Goal: Task Accomplishment & Management: Manage account settings

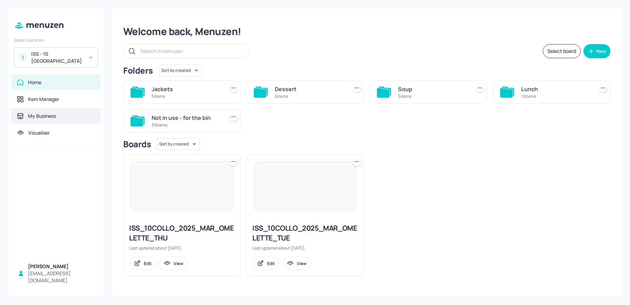
click at [58, 118] on div "My Business" at bounding box center [56, 115] width 78 height 7
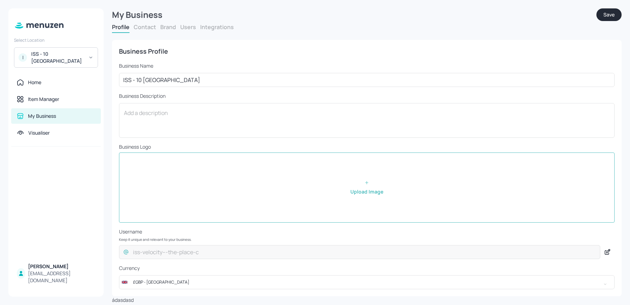
click at [178, 25] on div "Profile Contact Brand Users Integrations" at bounding box center [367, 28] width 510 height 10
click at [188, 27] on button "Users" at bounding box center [188, 27] width 16 height 8
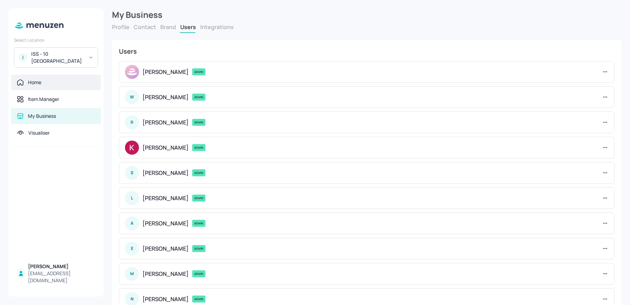
click at [41, 86] on div "Home" at bounding box center [56, 82] width 90 height 15
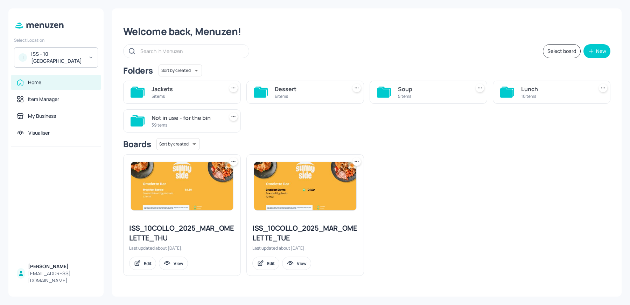
click at [44, 61] on div "ISS - 10 [GEOGRAPHIC_DATA]" at bounding box center [57, 57] width 53 height 14
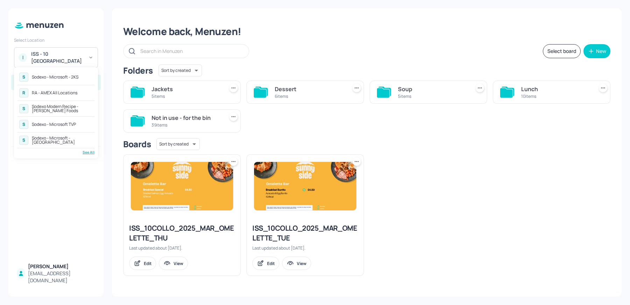
click at [57, 92] on div "RA - AMEX All Locations" at bounding box center [55, 93] width 46 height 4
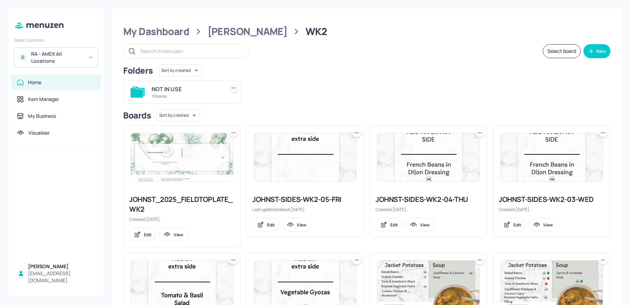
click at [176, 185] on div at bounding box center [182, 157] width 117 height 63
click at [176, 168] on img at bounding box center [182, 157] width 102 height 48
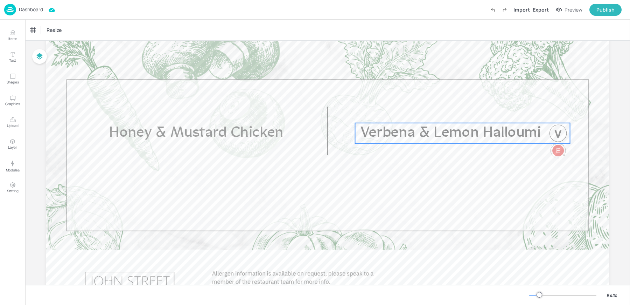
scroll to position [70, 0]
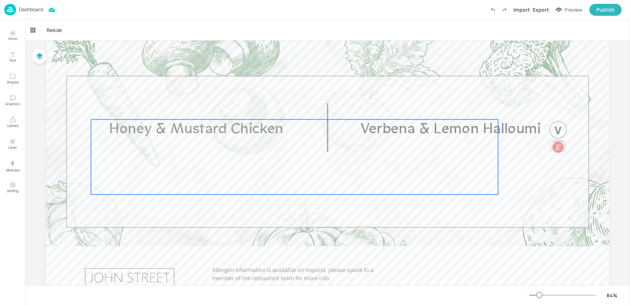
click at [289, 190] on div "Honey & Mustard Chicken" at bounding box center [294, 156] width 407 height 75
click at [287, 109] on icon "Edit Item" at bounding box center [290, 108] width 6 height 6
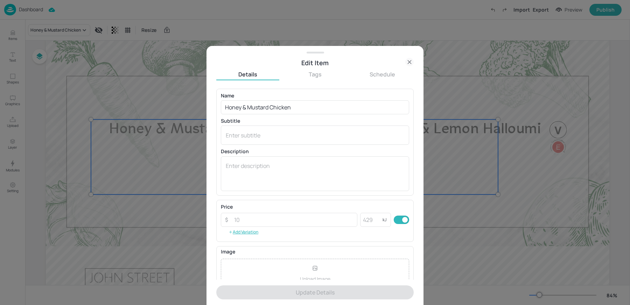
click at [408, 63] on icon at bounding box center [409, 62] width 8 height 8
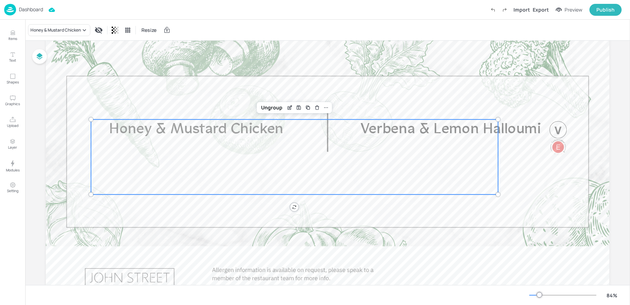
click at [18, 7] on div "Dashboard" at bounding box center [23, 10] width 39 height 12
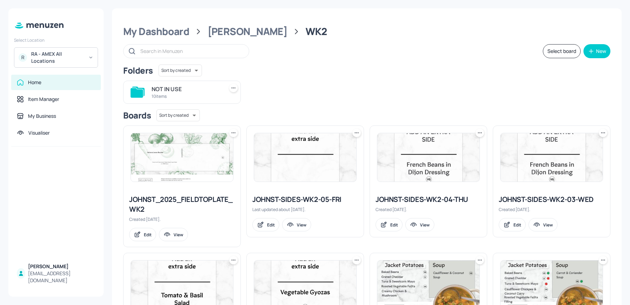
click at [221, 33] on div "John St" at bounding box center [248, 31] width 80 height 13
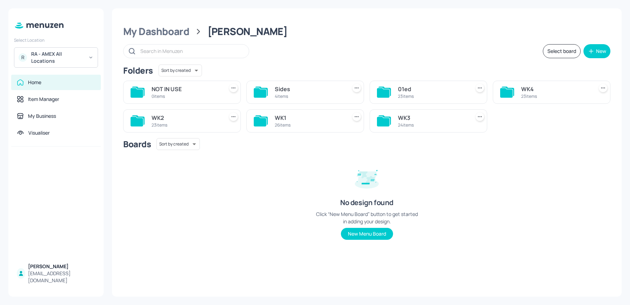
click at [445, 126] on div "24 items" at bounding box center [432, 125] width 69 height 6
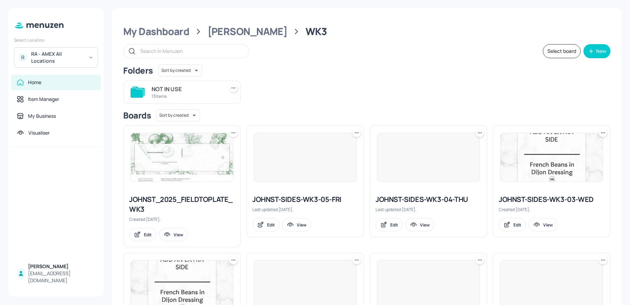
click at [183, 159] on img at bounding box center [182, 157] width 102 height 48
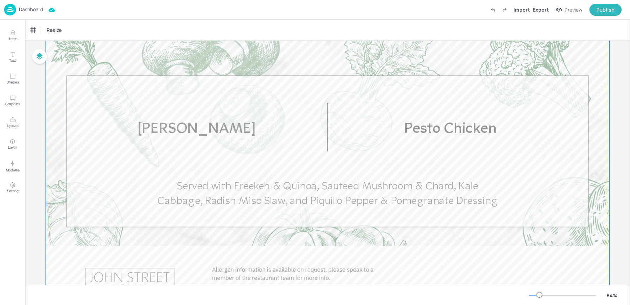
scroll to position [82, 0]
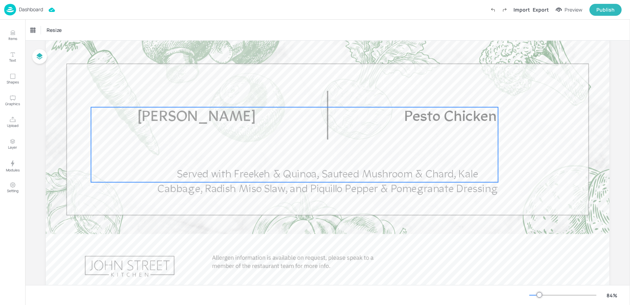
click at [238, 194] on span "Served with Freekeh & Quinoa, Sauteed Mushroom & Chard, Kale Cabbage, Radish Mi…" at bounding box center [328, 182] width 340 height 26
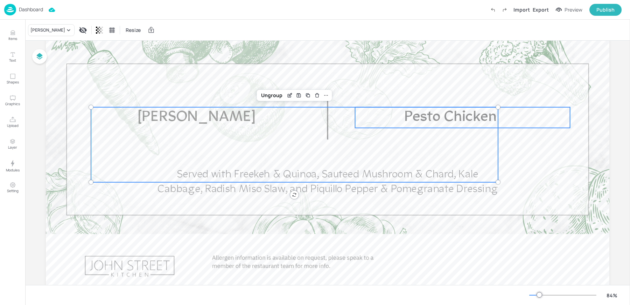
click at [430, 117] on span "Pesto Chicken" at bounding box center [450, 117] width 93 height 15
click at [225, 117] on span "Harissa Halloumi" at bounding box center [197, 117] width 118 height 15
click at [289, 96] on icon "Edit Item" at bounding box center [290, 94] width 3 height 3
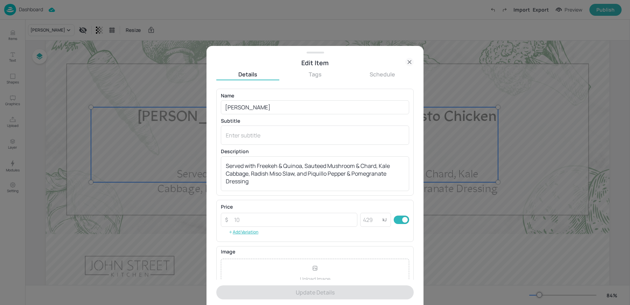
scroll to position [67, 0]
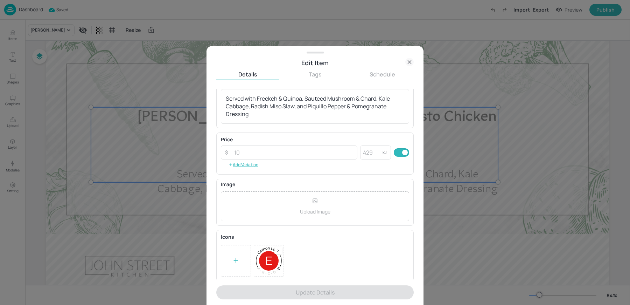
click at [279, 249] on icon at bounding box center [278, 250] width 2 height 2
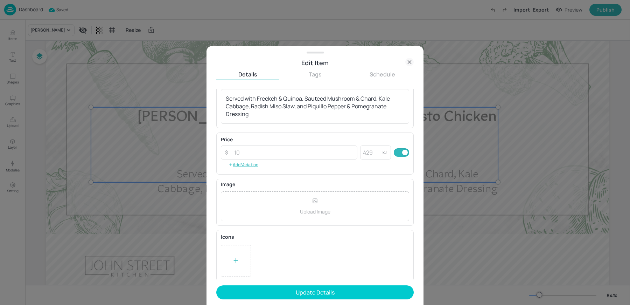
click at [235, 258] on icon at bounding box center [235, 260] width 7 height 7
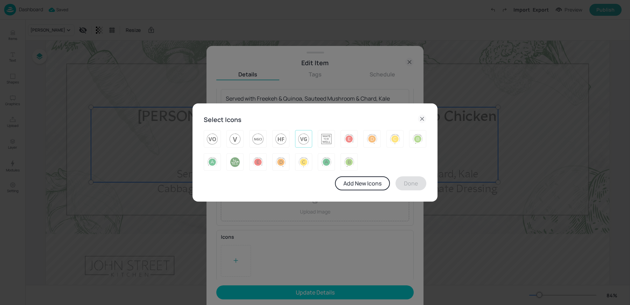
click at [304, 140] on img at bounding box center [303, 138] width 11 height 11
click at [412, 186] on button "Done" at bounding box center [411, 183] width 31 height 14
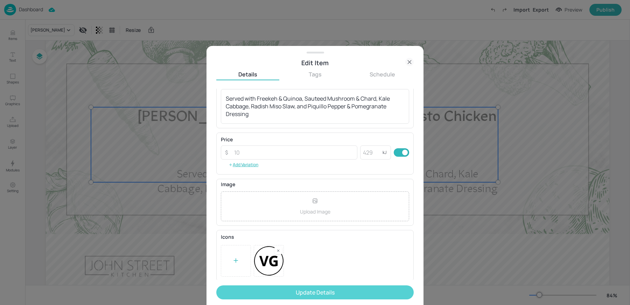
click at [317, 292] on button "Update Details" at bounding box center [314, 292] width 197 height 14
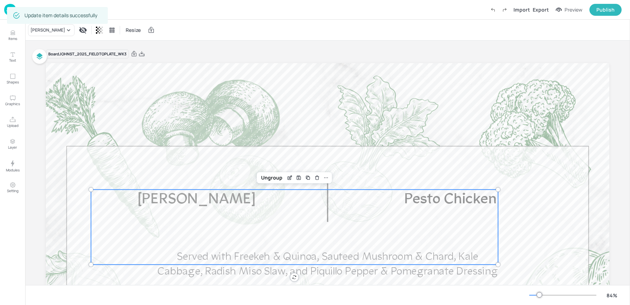
click at [9, 10] on div "Update item details successfully" at bounding box center [57, 15] width 101 height 17
click at [4, 10] on div "Dashboard Import Export Preview Publish" at bounding box center [315, 10] width 630 height 20
click at [6, 5] on img at bounding box center [10, 10] width 12 height 12
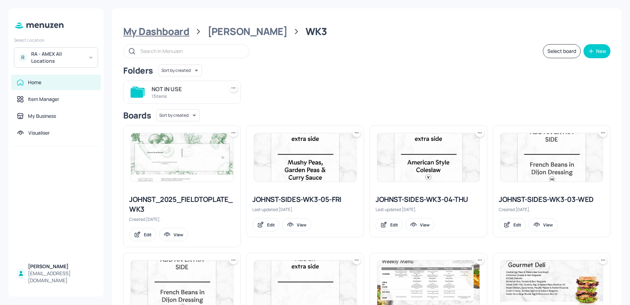
click at [166, 29] on div "My Dashboard" at bounding box center [156, 31] width 66 height 13
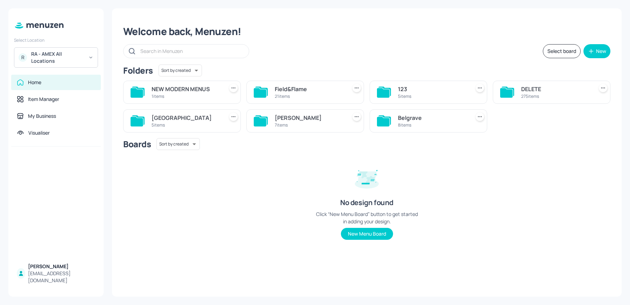
click at [204, 117] on div "Sussex House" at bounding box center [186, 117] width 69 height 8
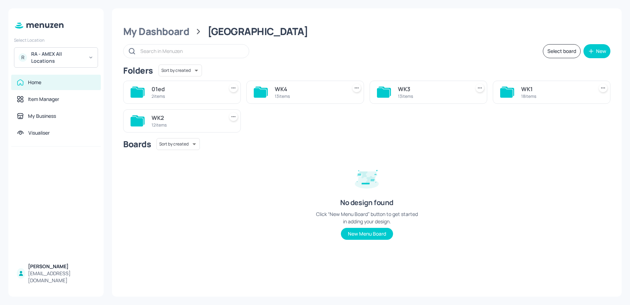
click at [155, 114] on div "WK2" at bounding box center [186, 117] width 69 height 8
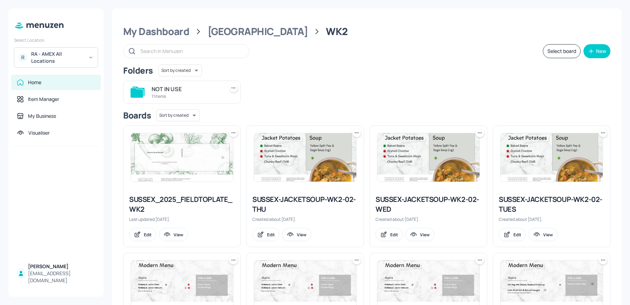
click at [194, 164] on img at bounding box center [182, 157] width 102 height 48
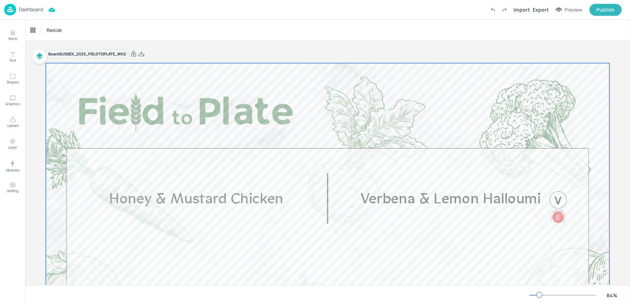
scroll to position [112, 0]
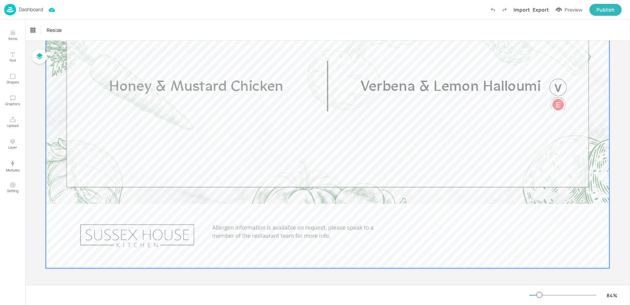
click at [254, 179] on div at bounding box center [328, 109] width 564 height 317
click at [235, 137] on div "Honey & Mustard Chicken" at bounding box center [294, 114] width 407 height 75
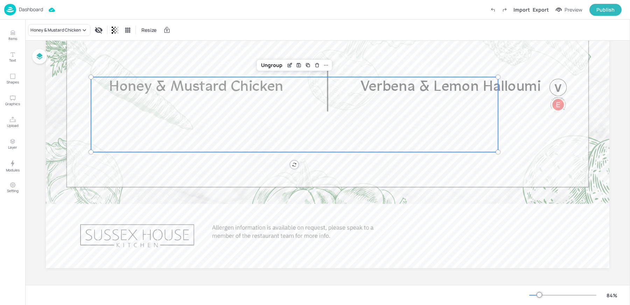
click at [194, 7] on div "Dashboard Import Export Preview Publish" at bounding box center [313, 9] width 618 height 19
click at [20, 10] on p "Dashboard" at bounding box center [31, 9] width 24 height 5
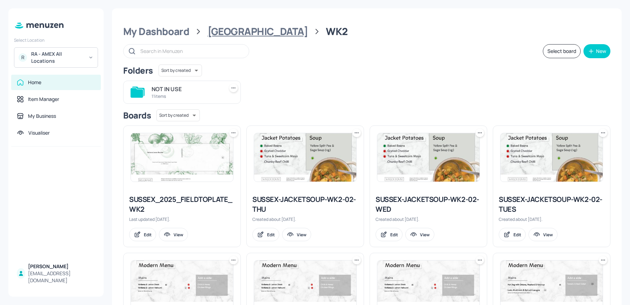
click at [230, 36] on div "Sussex House" at bounding box center [258, 31] width 100 height 13
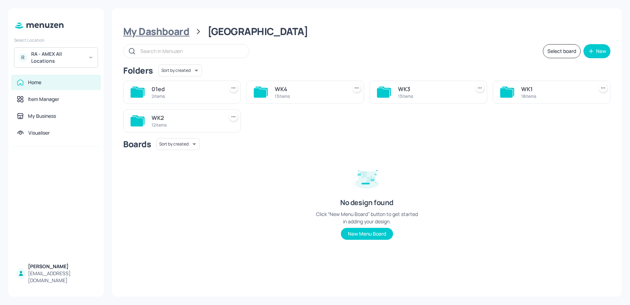
click at [183, 30] on div "My Dashboard" at bounding box center [156, 31] width 66 height 13
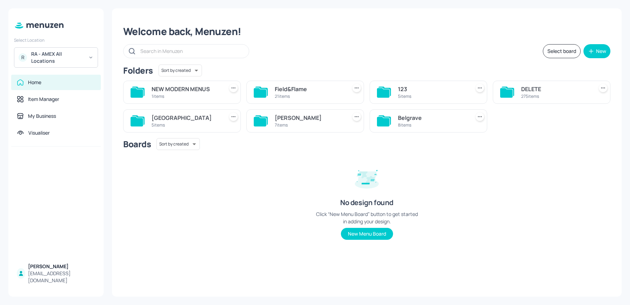
click at [305, 118] on div "John St" at bounding box center [309, 117] width 69 height 8
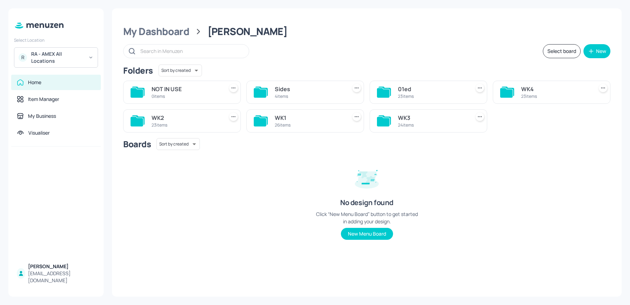
click at [221, 121] on div "WK2" at bounding box center [186, 117] width 69 height 8
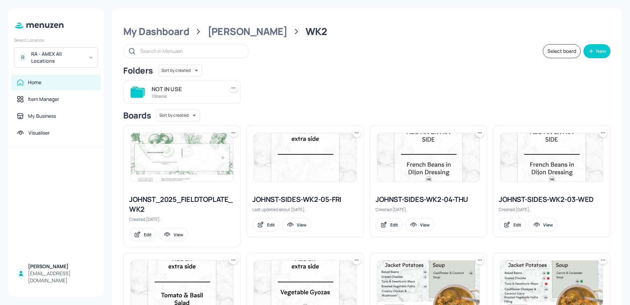
click at [184, 182] on div at bounding box center [182, 157] width 117 height 63
click at [173, 166] on img at bounding box center [182, 157] width 102 height 48
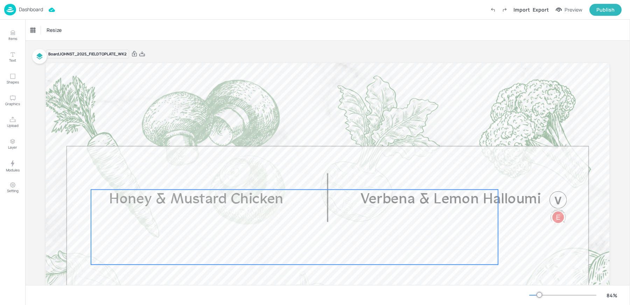
click at [280, 229] on div "Honey & Mustard Chicken" at bounding box center [294, 226] width 407 height 75
click at [288, 177] on icon "Edit Item" at bounding box center [290, 178] width 6 height 6
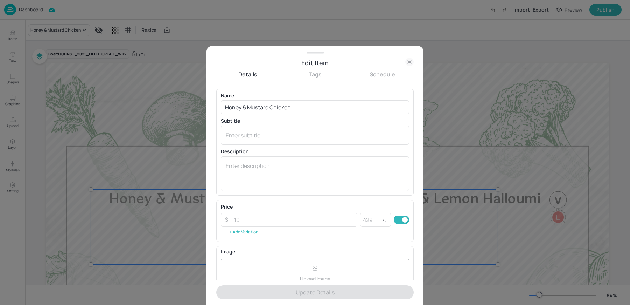
click at [288, 177] on textarea at bounding box center [315, 173] width 179 height 23
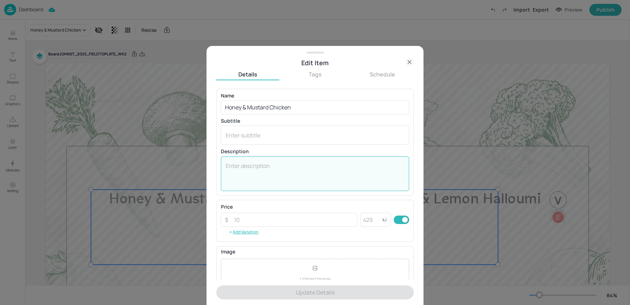
click at [593, 215] on div at bounding box center [315, 152] width 630 height 305
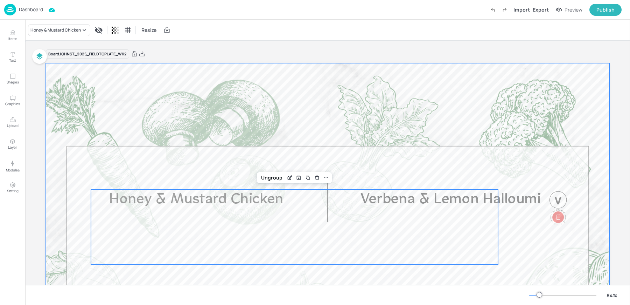
click at [528, 210] on div at bounding box center [328, 221] width 564 height 317
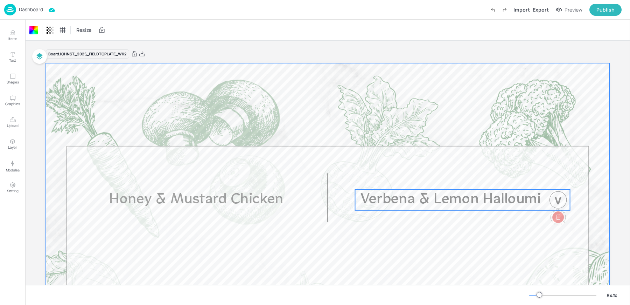
click at [511, 202] on span "Verbena & Lemon Halloumi" at bounding box center [451, 199] width 180 height 15
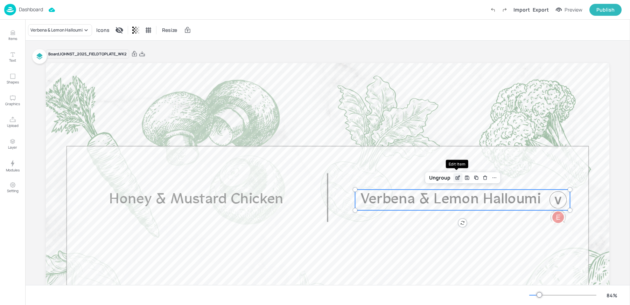
click at [455, 181] on div "Edit Item" at bounding box center [457, 177] width 9 height 9
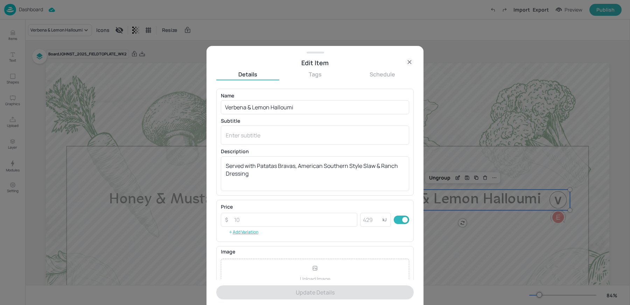
scroll to position [67, 0]
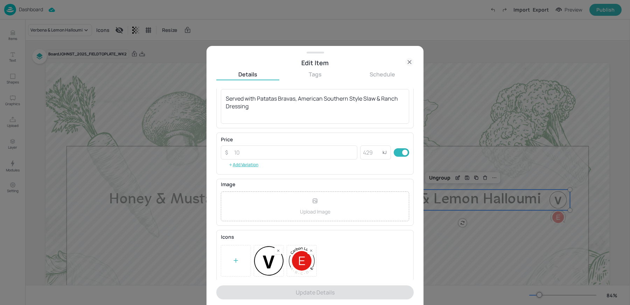
click at [312, 248] on rect at bounding box center [311, 250] width 5 height 5
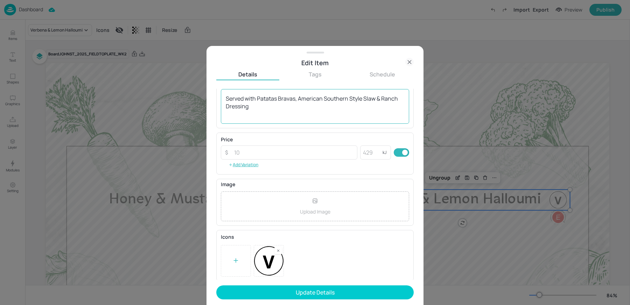
click at [263, 112] on textarea "Served with Patatas Bravas, American Southern Style Slaw & Ranch Dressing" at bounding box center [315, 106] width 179 height 23
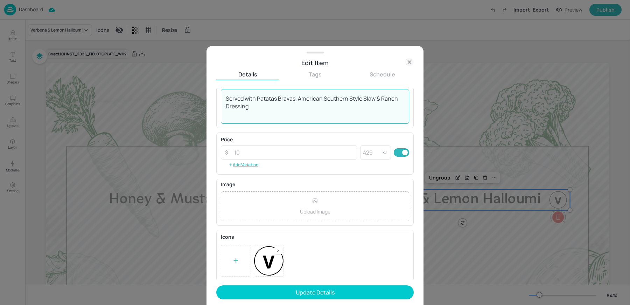
drag, startPoint x: 257, startPoint y: 97, endPoint x: 312, endPoint y: 136, distance: 67.8
click at [312, 136] on div "Name Verbena & Lemon Halloumi ​ Subtitle x ​ Description Served with Patatas Br…" at bounding box center [314, 184] width 197 height 191
drag, startPoint x: -373, startPoint y: 105, endPoint x: -390, endPoint y: 105, distance: 17.5
click at [0, 105] on html "Dashboard Import Export Preview Publish Items Text Shapes Graphics Upload Layer…" at bounding box center [315, 152] width 630 height 305
click at [364, 116] on textarea "Served with" at bounding box center [315, 106] width 179 height 23
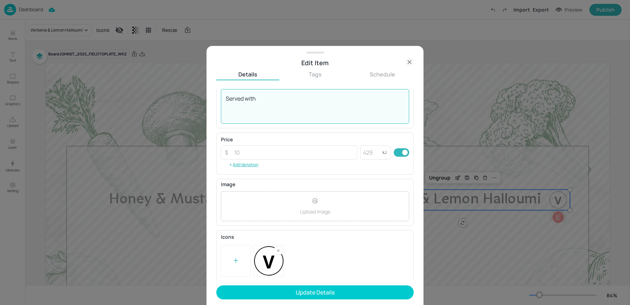
paste textarea "Potato & Hispi with Miso Dressing Sesame Charred Grilled Broccoli Roast Caulifl…"
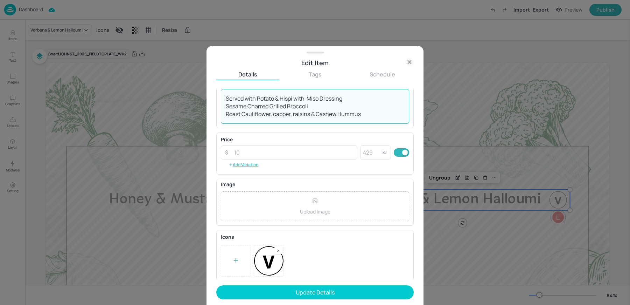
click at [224, 105] on div "Served with Potato & Hispi with Miso Dressing Sesame Charred Grilled Broccoli R…" at bounding box center [315, 106] width 188 height 35
click at [227, 106] on textarea "Served with Potato & Hispi with Miso Dressing Sesame Charred Grilled Broccoli R…" at bounding box center [315, 106] width 179 height 23
click at [224, 113] on div "Served with Potato & Hispi with Miso Dressing, Sesame Charred Grilled Broccoli …" at bounding box center [315, 106] width 188 height 35
click at [227, 114] on textarea "Served with Potato & Hispi with Miso Dressing, Sesame Charred Grilled Broccoli …" at bounding box center [315, 106] width 179 height 23
click at [321, 104] on textarea "Served with Potato & Hispi with Miso Dressing, Sesame Charred Grilled Broccoli …" at bounding box center [315, 106] width 179 height 23
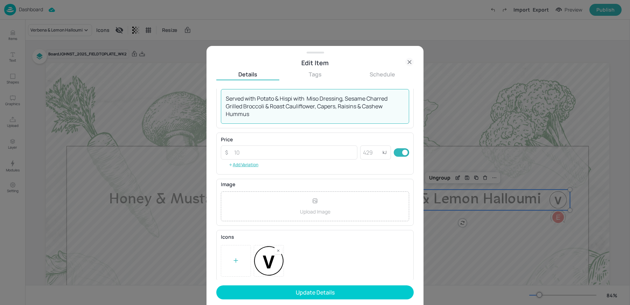
click at [274, 116] on textarea "Served with Potato & Hispi with Miso Dressing, Sesame Charred Grilled Broccoli …" at bounding box center [315, 106] width 179 height 23
type textarea "Served with Potato & Hispi with Miso Dressing, Sesame Charred Grilled Broccoli …"
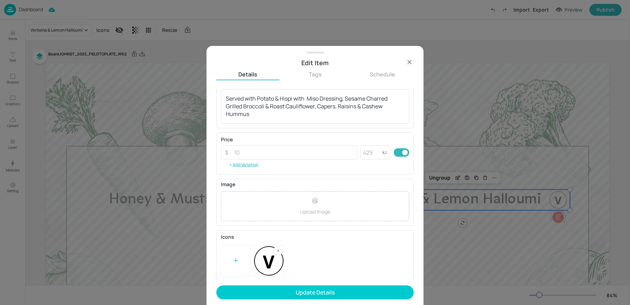
drag, startPoint x: 282, startPoint y: 121, endPoint x: 213, endPoint y: 92, distance: 75.0
click at [213, 92] on div "Edit Item Details Tags Schedule Name Verbena & Lemon Halloumi ​ Subtitle x ​ De…" at bounding box center [315, 175] width 217 height 259
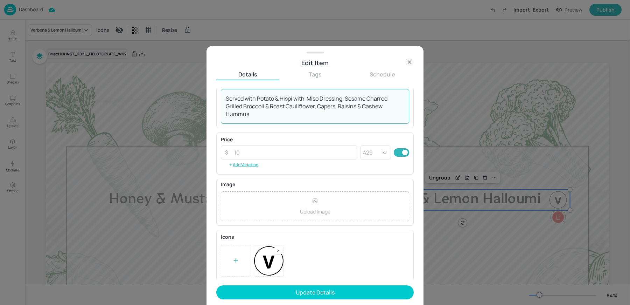
drag, startPoint x: 227, startPoint y: 99, endPoint x: 253, endPoint y: 118, distance: 32.6
click at [253, 118] on div "Served with Potato & Hispi with Miso Dressing, Sesame Charred Grilled Broccoli …" at bounding box center [315, 106] width 188 height 35
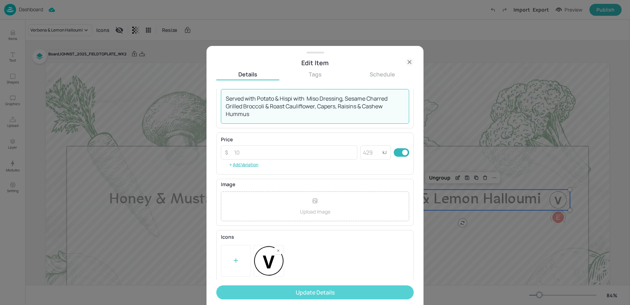
click at [309, 288] on button "Update Details" at bounding box center [314, 292] width 197 height 14
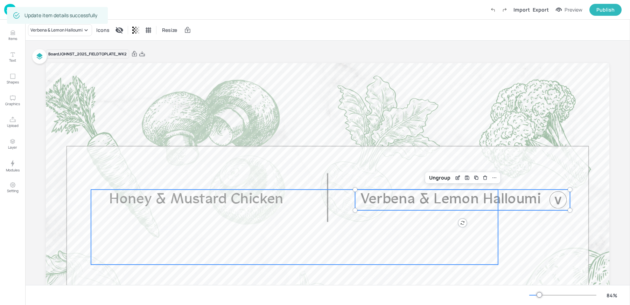
click at [216, 241] on div "Honey & Mustard Chicken" at bounding box center [294, 226] width 407 height 75
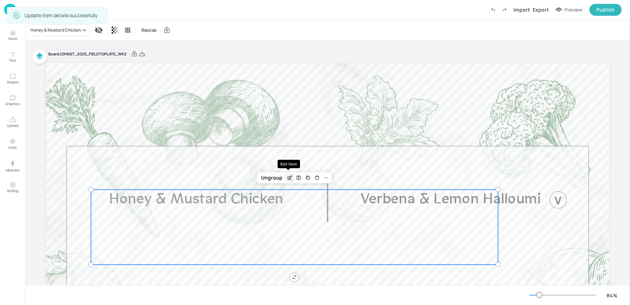
click at [289, 177] on icon "Edit Item" at bounding box center [290, 176] width 3 height 3
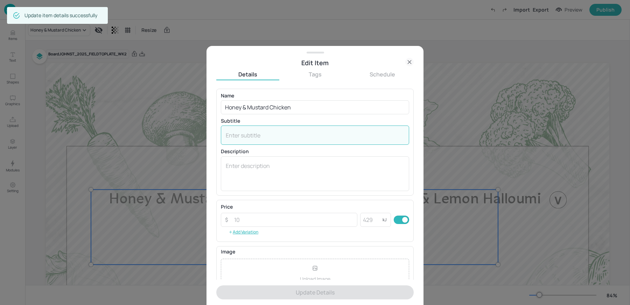
click at [263, 133] on textarea at bounding box center [315, 135] width 179 height 8
paste textarea "Served with Potato & Hispi with Miso Dressing, Sesame Charred Grilled Broccoli …"
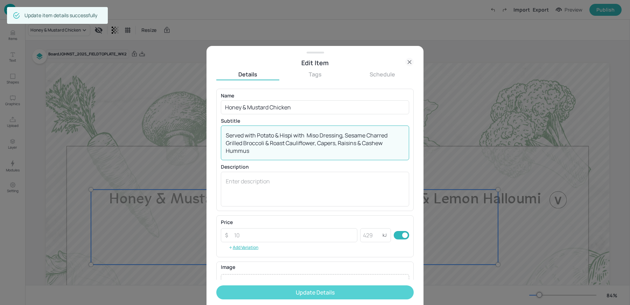
type textarea "Served with Potato & Hispi with Miso Dressing, Sesame Charred Grilled Broccoli …"
click at [262, 293] on button "Update Details" at bounding box center [314, 292] width 197 height 14
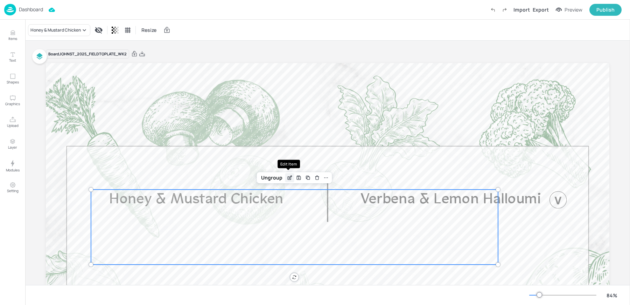
click at [289, 178] on icon "Edit Item" at bounding box center [290, 176] width 3 height 3
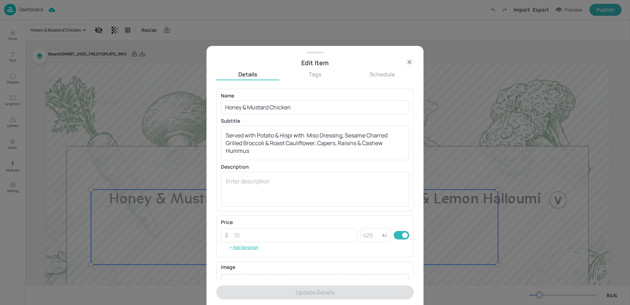
drag, startPoint x: 267, startPoint y: 156, endPoint x: 176, endPoint y: 109, distance: 102.6
click at [176, 109] on div "Edit Item Details Tags Schedule Name Honey & Mustard Chicken ​ Subtitle Served …" at bounding box center [315, 152] width 630 height 305
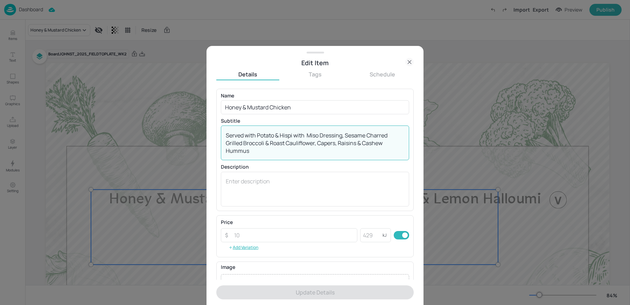
drag, startPoint x: 227, startPoint y: 134, endPoint x: 292, endPoint y: 163, distance: 71.3
click at [292, 163] on div "Name Honey & Mustard Chicken ​ Subtitle Served with Potato & Hispi with Miso Dr…" at bounding box center [315, 149] width 188 height 113
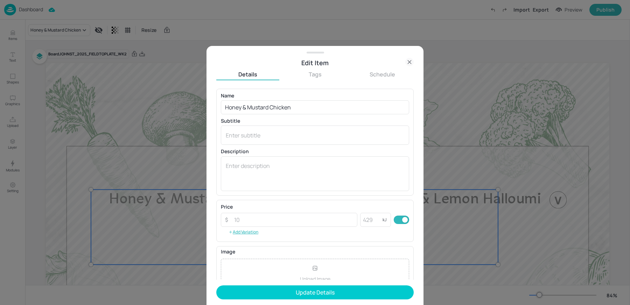
click at [259, 197] on div "Name Honey & Mustard Chicken ​ Subtitle x ​ Description x ​ Price ​ ​ kJ ​ Add …" at bounding box center [314, 184] width 197 height 191
click at [252, 181] on textarea at bounding box center [315, 173] width 179 height 23
paste textarea "Served with Potato & Hispi with Miso Dressing, Sesame Charred Grilled Broccoli …"
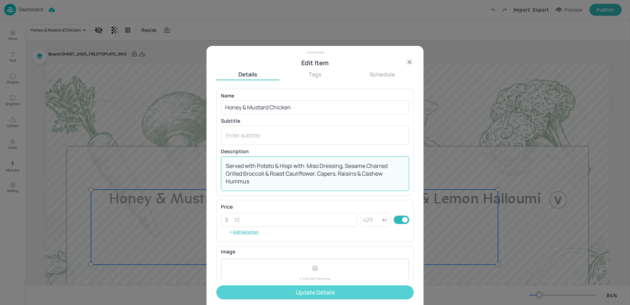
type textarea "Served with Potato & Hispi with Miso Dressing, Sesame Charred Grilled Broccoli …"
click at [273, 292] on button "Update Details" at bounding box center [314, 292] width 197 height 14
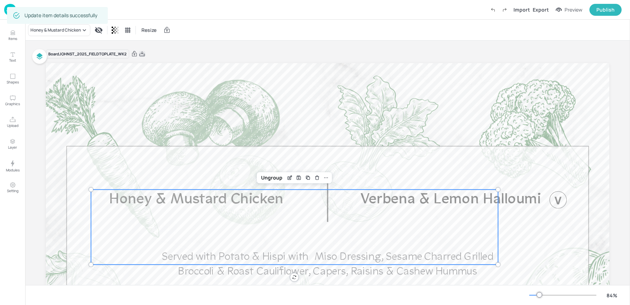
click at [142, 55] on icon at bounding box center [142, 53] width 6 height 7
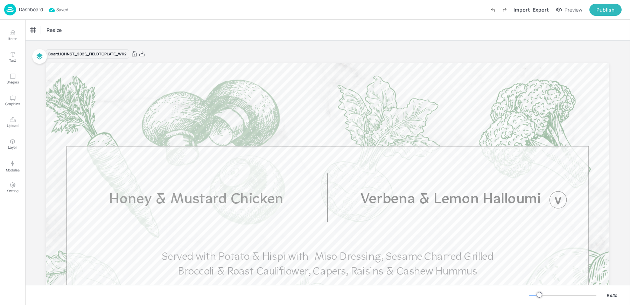
click at [209, 60] on div "Board JOHNST_2025_FIELDTOPLATE_WK2 Honey & Mustard Chicken Served with Potato &…" at bounding box center [328, 223] width 564 height 349
click at [11, 9] on img at bounding box center [10, 10] width 12 height 12
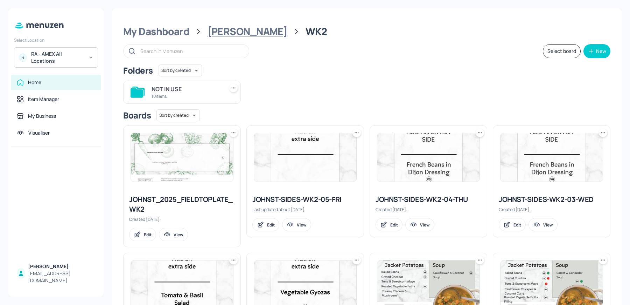
click at [222, 35] on div "John St" at bounding box center [248, 31] width 80 height 13
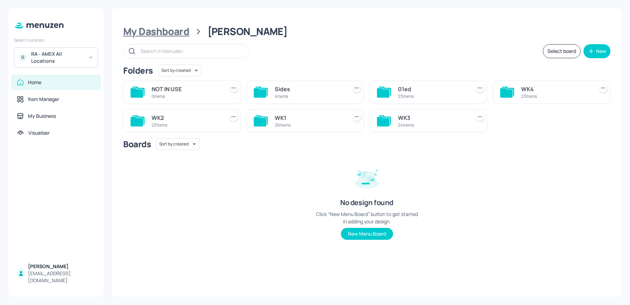
click at [178, 26] on div "My Dashboard" at bounding box center [156, 31] width 66 height 13
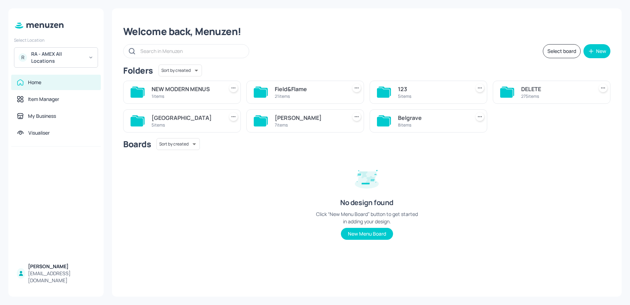
click at [178, 26] on div "Welcome back, Menuzen!" at bounding box center [366, 31] width 487 height 13
click at [199, 124] on div "5 items" at bounding box center [186, 125] width 69 height 6
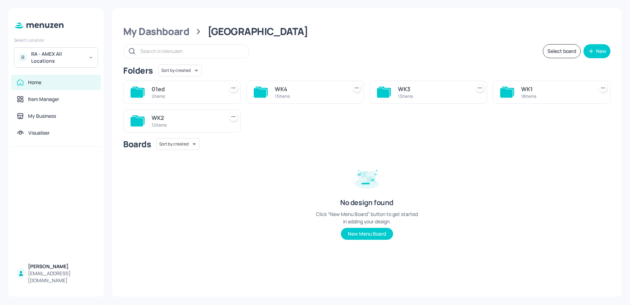
click at [193, 124] on div "12 items" at bounding box center [186, 125] width 69 height 6
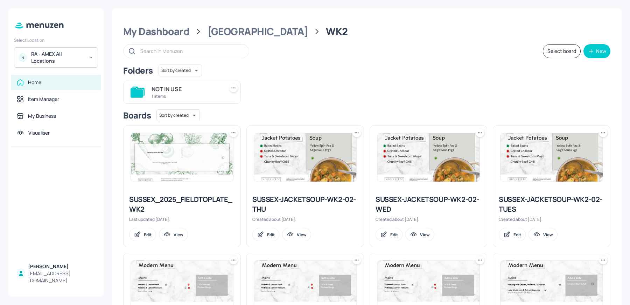
click at [165, 161] on img at bounding box center [182, 157] width 102 height 48
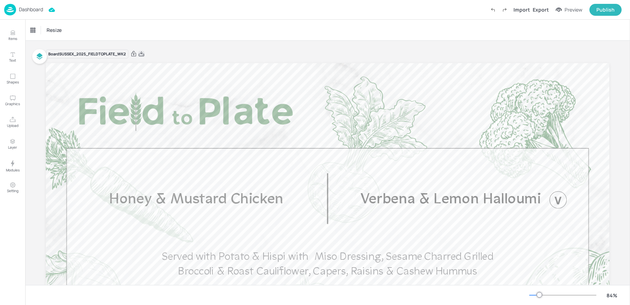
click at [142, 53] on icon at bounding box center [142, 53] width 6 height 5
click at [141, 24] on div "Resize" at bounding box center [327, 30] width 605 height 21
click at [26, 11] on p "Dashboard" at bounding box center [31, 9] width 24 height 5
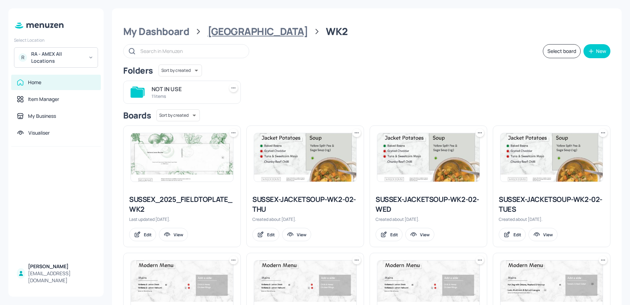
click at [251, 32] on div "Sussex House" at bounding box center [258, 31] width 100 height 13
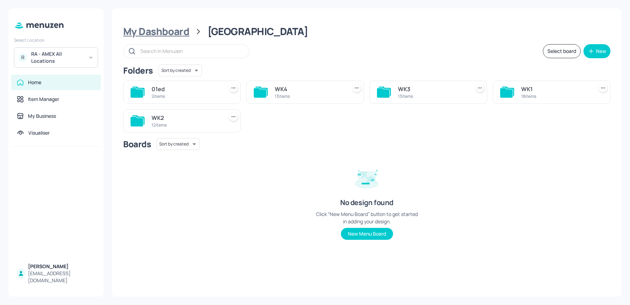
click at [179, 34] on div "My Dashboard" at bounding box center [156, 31] width 66 height 13
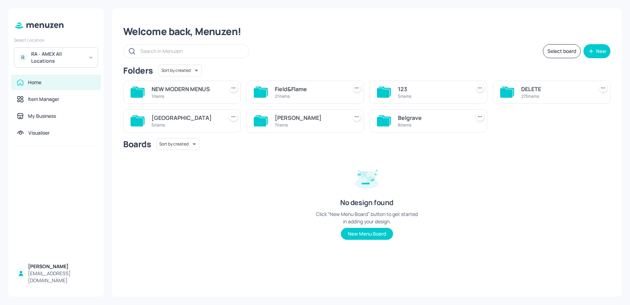
click at [418, 118] on div "Belgrave" at bounding box center [432, 117] width 69 height 8
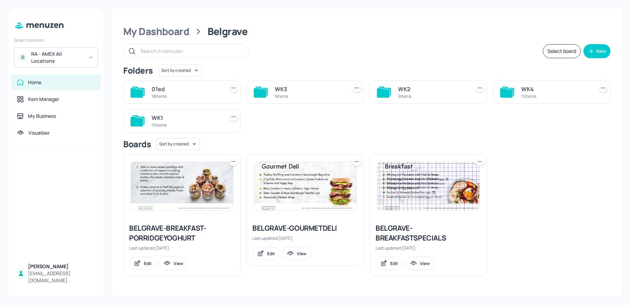
click at [413, 106] on div "01ed 18 items WK3 9 items WK2 9 items WK4 10 items WK1 10 items" at bounding box center [364, 103] width 493 height 57
click at [409, 93] on div "9 items" at bounding box center [432, 96] width 69 height 6
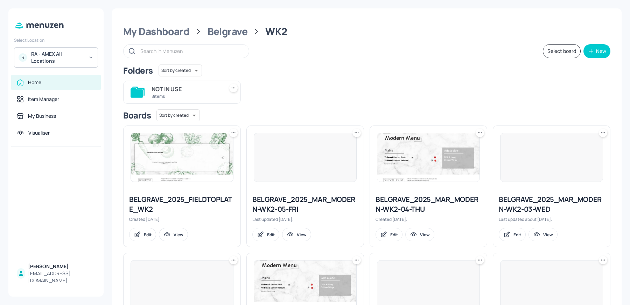
click at [167, 145] on img at bounding box center [182, 157] width 102 height 48
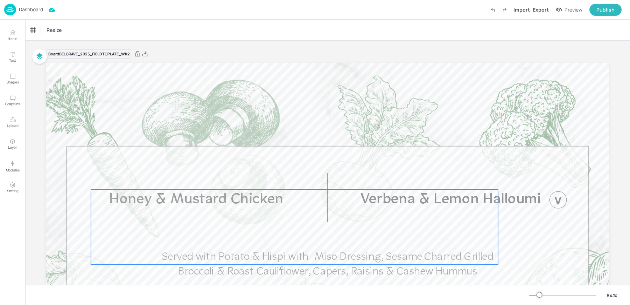
click at [258, 227] on div "Honey & Mustard Chicken Served with Potato & Hispi with Miso Dressing, Sesame C…" at bounding box center [294, 226] width 407 height 75
click at [542, 12] on div "Export" at bounding box center [541, 9] width 16 height 7
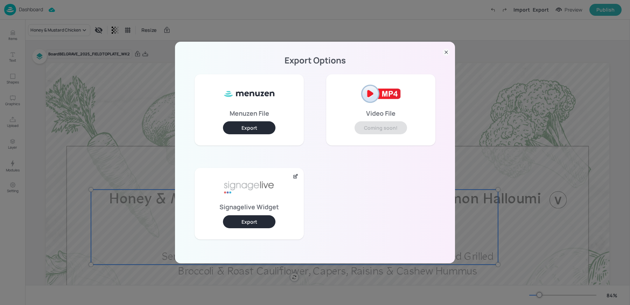
click at [237, 220] on button "Export" at bounding box center [249, 221] width 53 height 13
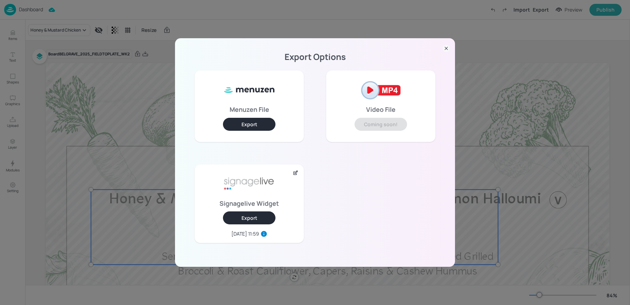
click at [481, 140] on div "Export Options Menuzen File Export Video File Coming soon! Signagelive Widget E…" at bounding box center [315, 152] width 630 height 305
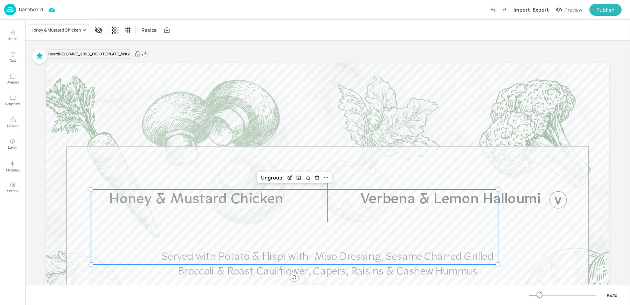
click at [30, 9] on p "Dashboard" at bounding box center [31, 9] width 24 height 5
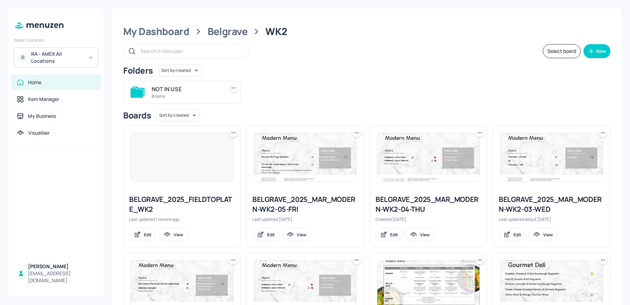
click at [52, 57] on div "RA - AMEX All Locations" at bounding box center [57, 57] width 53 height 14
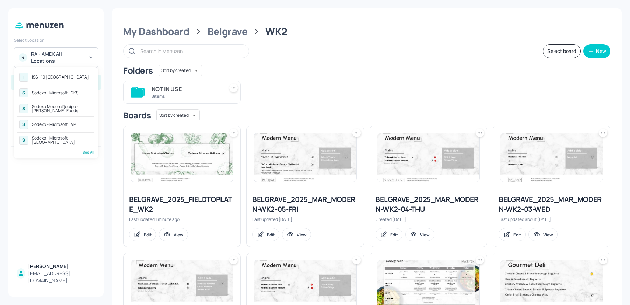
click at [92, 153] on div "See All" at bounding box center [56, 151] width 77 height 5
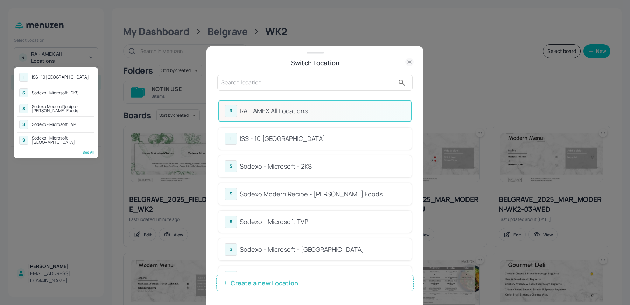
click at [251, 82] on div at bounding box center [315, 152] width 630 height 305
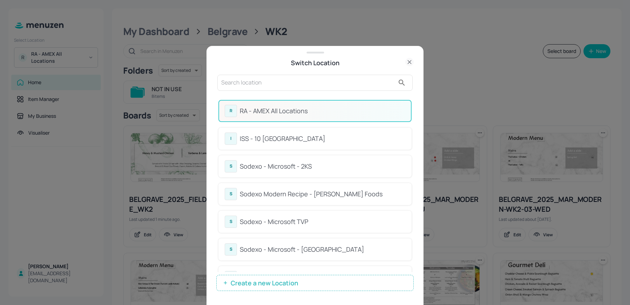
click at [243, 82] on input "text" at bounding box center [308, 82] width 174 height 11
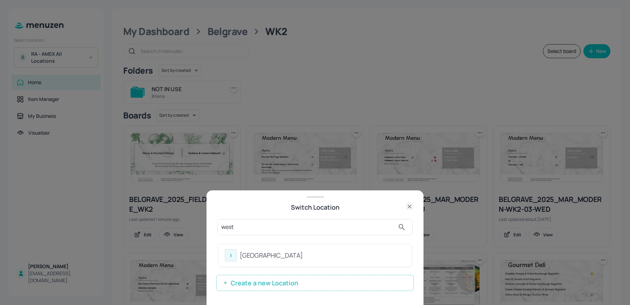
type input "west"
click at [284, 250] on div "I ISS - West Middlesex Hospital" at bounding box center [315, 255] width 181 height 12
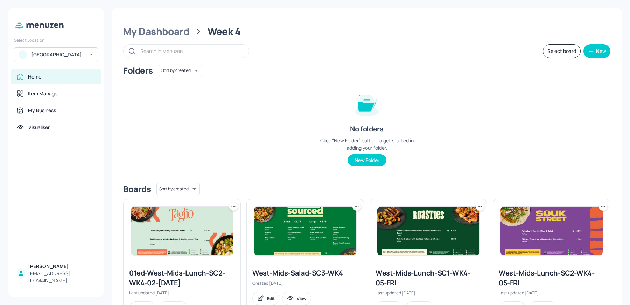
click at [156, 38] on div "My Dashboard Week 4 Select board New Folders Sort by created id ​ No folders Cl…" at bounding box center [367, 299] width 510 height 583
click at [152, 32] on div "My Dashboard" at bounding box center [156, 31] width 66 height 13
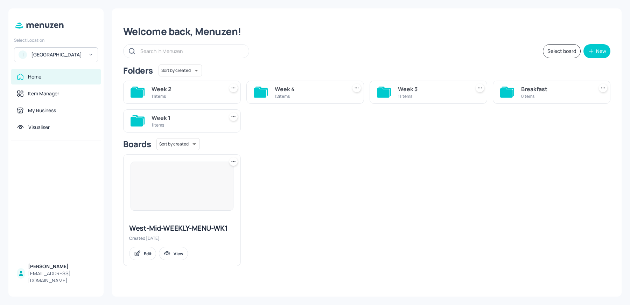
click at [165, 119] on div "Week 1" at bounding box center [186, 117] width 69 height 8
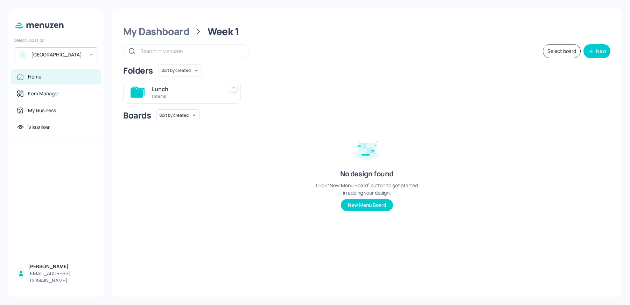
click at [190, 94] on div "11 items" at bounding box center [186, 96] width 69 height 6
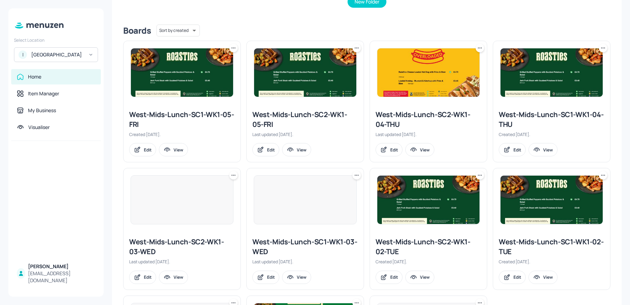
scroll to position [285, 0]
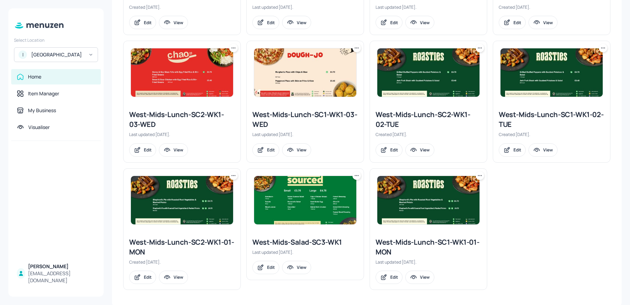
click at [419, 195] on img at bounding box center [428, 200] width 102 height 48
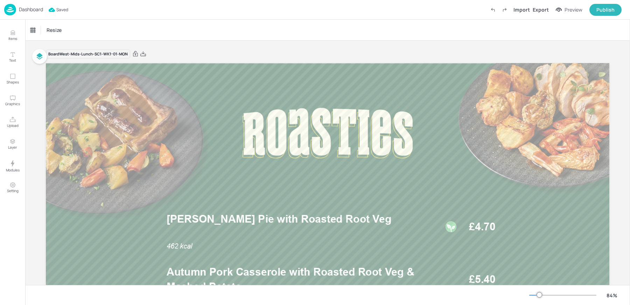
click at [23, 4] on div "Dashboard" at bounding box center [23, 10] width 39 height 12
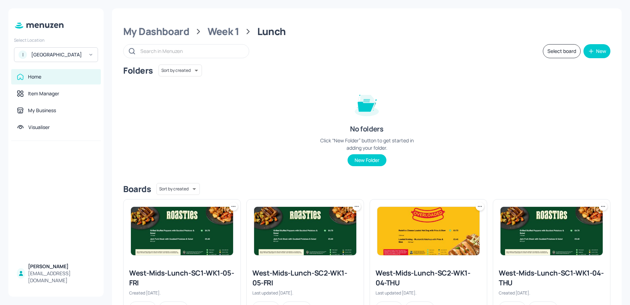
scroll to position [285, 0]
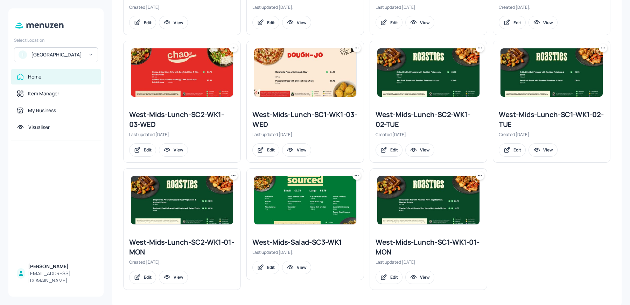
click at [200, 191] on img at bounding box center [182, 200] width 102 height 48
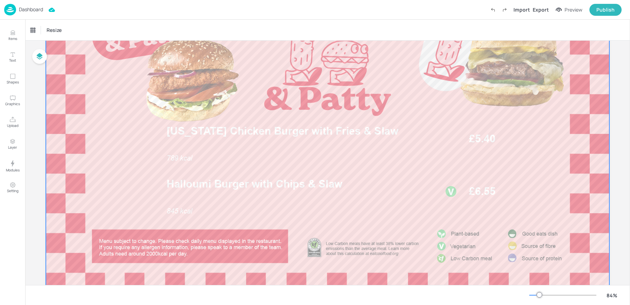
scroll to position [88, 0]
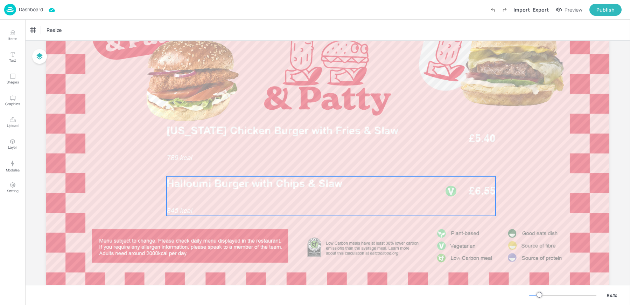
click at [475, 187] on span "£6.55" at bounding box center [482, 190] width 26 height 15
click at [322, 162] on div "Edit Item" at bounding box center [326, 164] width 9 height 9
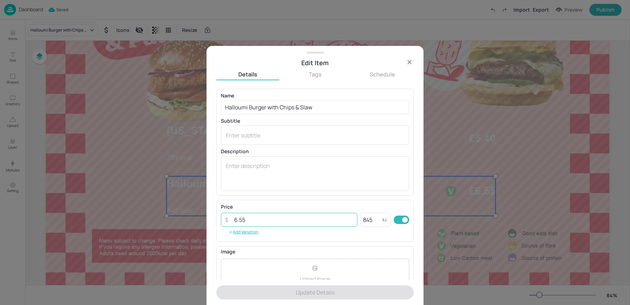
click at [269, 216] on input "6.55" at bounding box center [293, 220] width 127 height 14
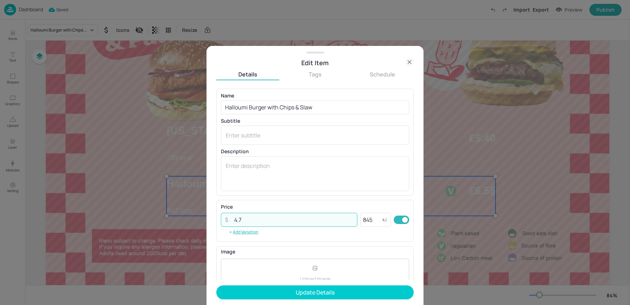
type input "4.7"
click at [216, 285] on button "Update Details" at bounding box center [314, 292] width 197 height 14
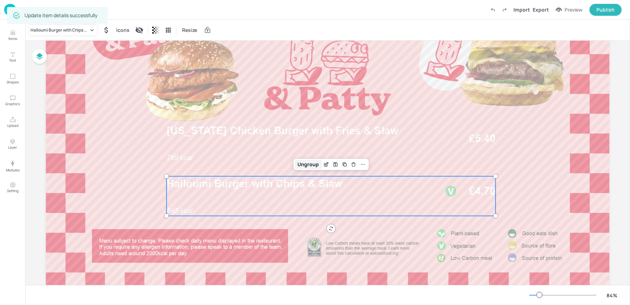
click at [299, 163] on div "Ungroup" at bounding box center [308, 164] width 27 height 9
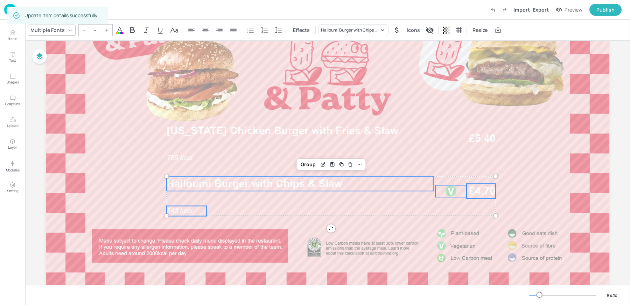
click at [191, 209] on span "845 kcal" at bounding box center [180, 210] width 26 height 8
type input "24"
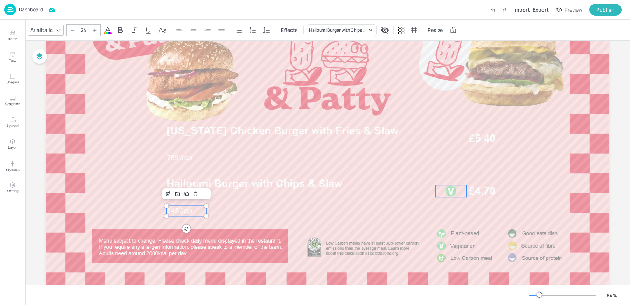
click at [455, 193] on div at bounding box center [451, 191] width 12 height 12
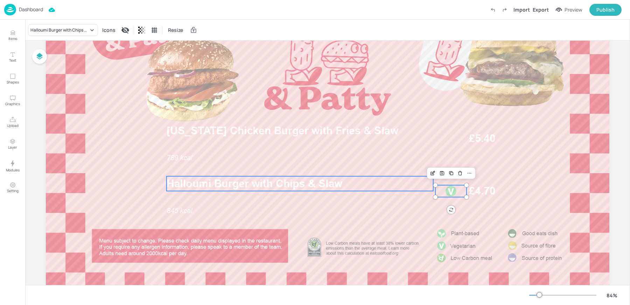
click at [325, 180] on span "Halloumi Burger with Chips & Slaw" at bounding box center [255, 183] width 176 height 13
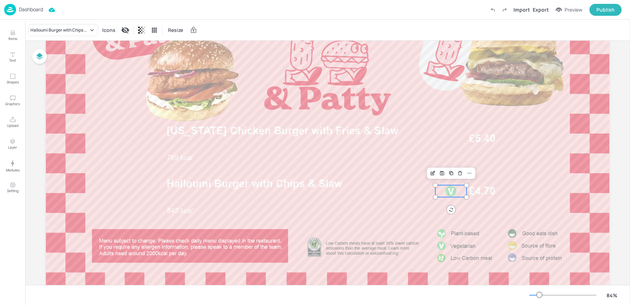
click at [462, 192] on div at bounding box center [451, 191] width 31 height 12
click at [479, 191] on span "£4.70" at bounding box center [482, 190] width 26 height 15
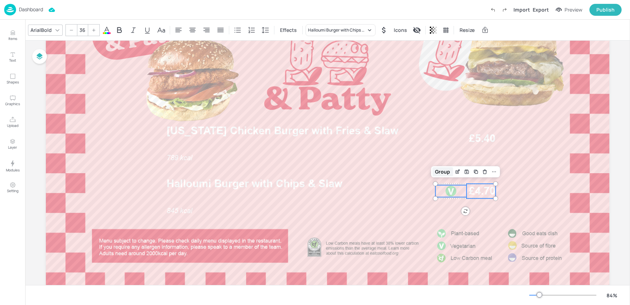
click at [442, 172] on div "Group" at bounding box center [442, 171] width 21 height 9
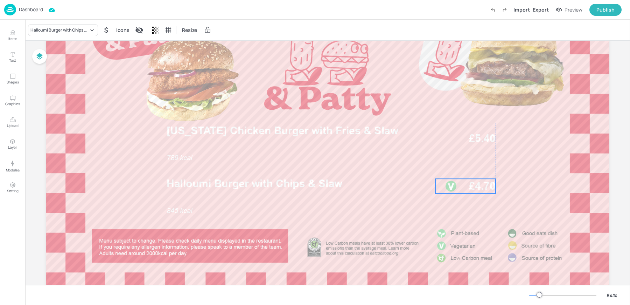
drag, startPoint x: 460, startPoint y: 190, endPoint x: 460, endPoint y: 184, distance: 6.0
click at [460, 184] on div at bounding box center [451, 186] width 31 height 12
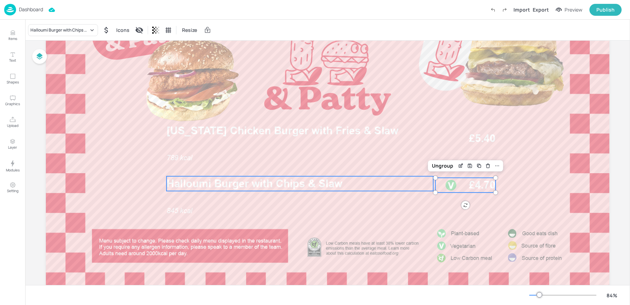
click at [318, 176] on p "Halloumi Burger with Chips & Slaw" at bounding box center [300, 183] width 267 height 15
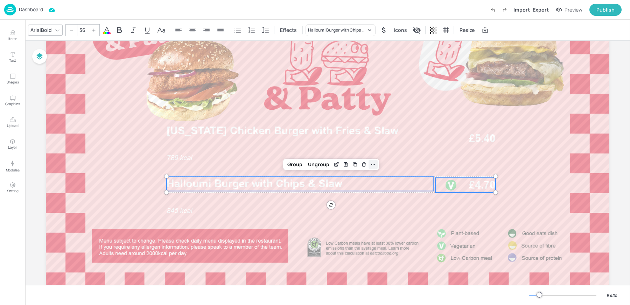
click at [371, 162] on icon at bounding box center [373, 164] width 6 height 6
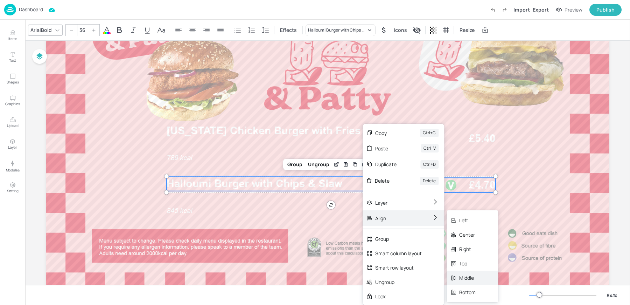
click at [464, 281] on div "Middle" at bounding box center [467, 277] width 16 height 7
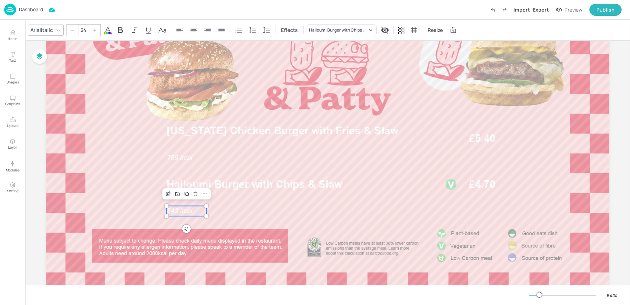
click at [181, 212] on span "845 kcal" at bounding box center [180, 210] width 26 height 8
drag, startPoint x: 187, startPoint y: 212, endPoint x: 187, endPoint y: 199, distance: 13.3
click at [187, 199] on span "845 kcal" at bounding box center [180, 196] width 26 height 8
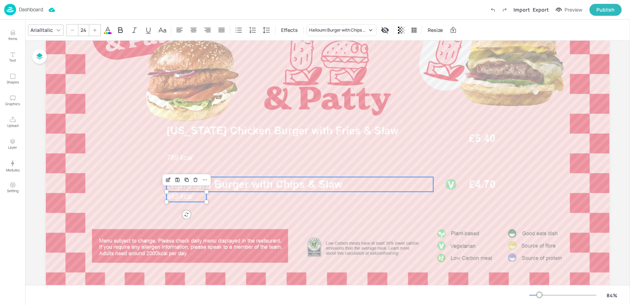
type input "--"
click at [256, 187] on span "Halloumi Burger with Chips & Slaw" at bounding box center [255, 184] width 176 height 13
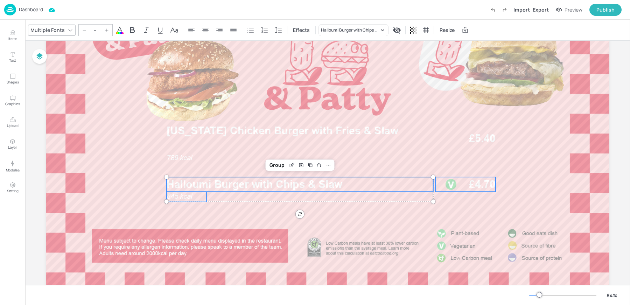
click at [460, 188] on div at bounding box center [451, 184] width 31 height 12
click at [293, 167] on div "Group" at bounding box center [295, 164] width 21 height 9
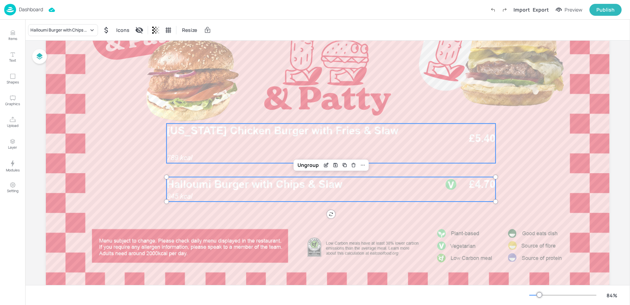
click at [226, 143] on div "789 kcal Louisiana Chicken Burger with Fries & Slaw £5.40" at bounding box center [331, 143] width 329 height 40
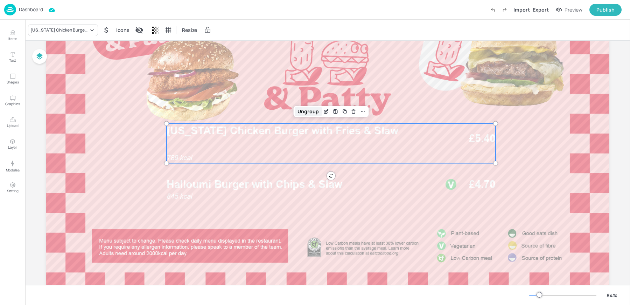
click at [301, 112] on div "Ungroup" at bounding box center [308, 111] width 27 height 9
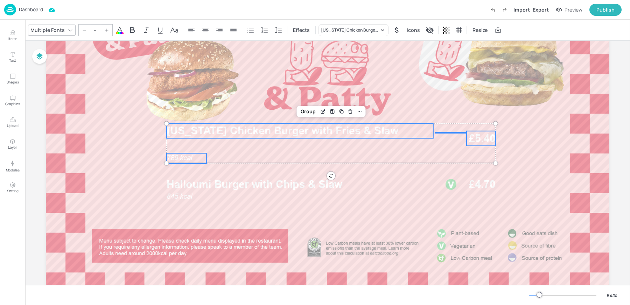
click at [181, 158] on span "789 kcal" at bounding box center [180, 158] width 26 height 8
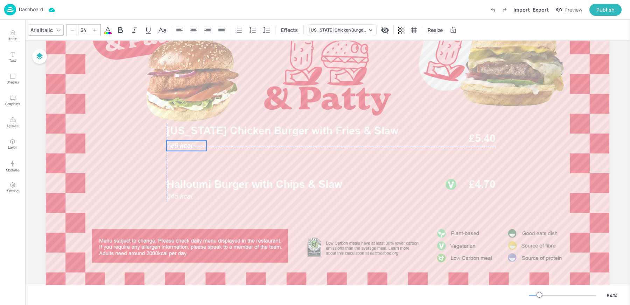
drag, startPoint x: 181, startPoint y: 158, endPoint x: 181, endPoint y: 144, distance: 13.3
click at [181, 144] on span "789 kcal" at bounding box center [180, 145] width 26 height 8
drag, startPoint x: 481, startPoint y: 137, endPoint x: 480, endPoint y: 131, distance: 5.3
click at [480, 131] on span "£5.40" at bounding box center [482, 138] width 26 height 15
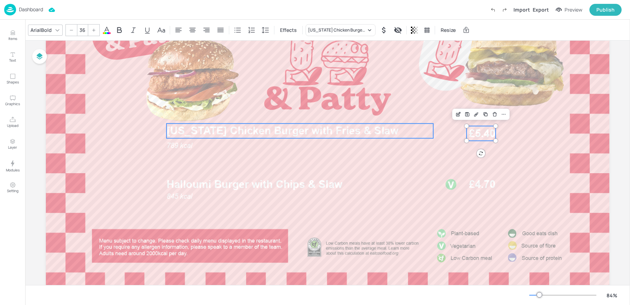
click at [352, 130] on span "Louisiana Chicken Burger with Fries & Slaw" at bounding box center [283, 130] width 232 height 13
click at [358, 113] on icon at bounding box center [360, 112] width 6 height 6
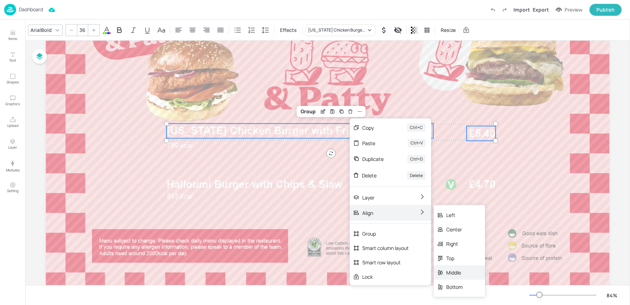
click at [462, 271] on div "Middle" at bounding box center [454, 272] width 16 height 7
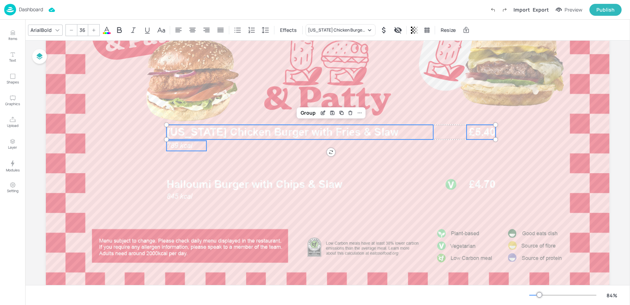
type input "--"
click at [179, 145] on span "789 kcal" at bounding box center [180, 145] width 26 height 8
click at [306, 113] on div "Group" at bounding box center [308, 112] width 21 height 9
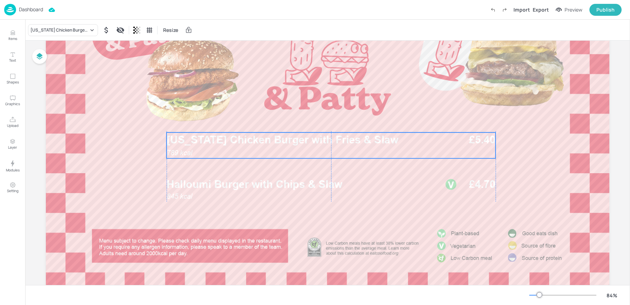
drag, startPoint x: 258, startPoint y: 133, endPoint x: 258, endPoint y: 140, distance: 7.0
click at [258, 140] on span "Louisiana Chicken Burger with Fries & Slaw" at bounding box center [283, 139] width 232 height 13
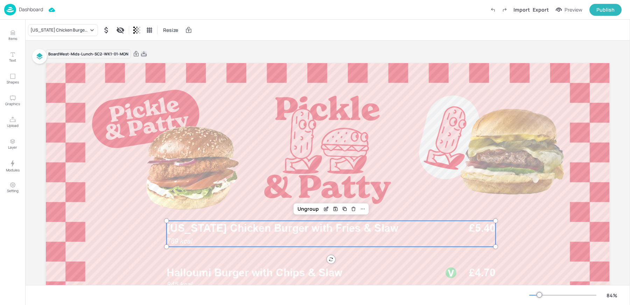
click at [142, 55] on icon at bounding box center [144, 53] width 6 height 7
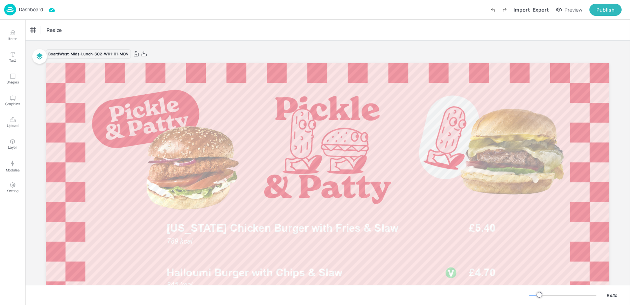
click at [21, 9] on p "Dashboard" at bounding box center [31, 9] width 24 height 5
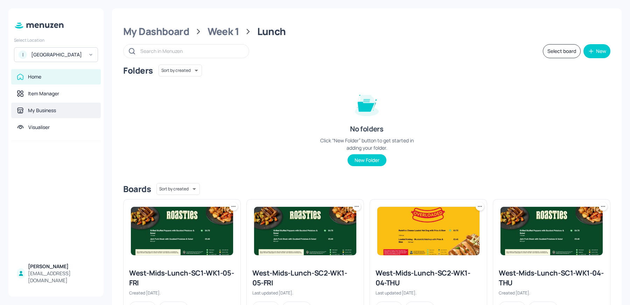
click at [40, 114] on div "My Business" at bounding box center [42, 110] width 28 height 7
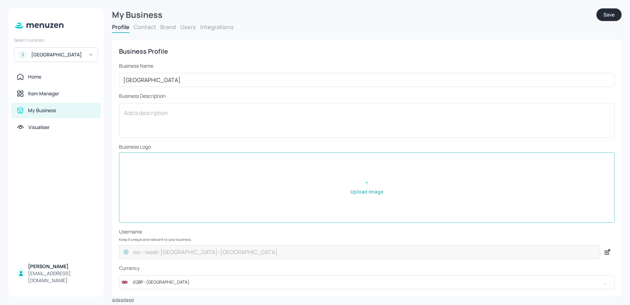
click at [64, 47] on div "Select Location I ISS - West Middlesex Hospital" at bounding box center [55, 48] width 95 height 28
click at [54, 58] on div "[GEOGRAPHIC_DATA]" at bounding box center [57, 54] width 53 height 7
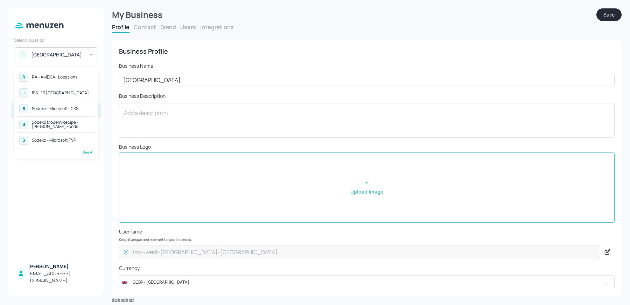
click at [90, 152] on div "See All" at bounding box center [56, 151] width 77 height 5
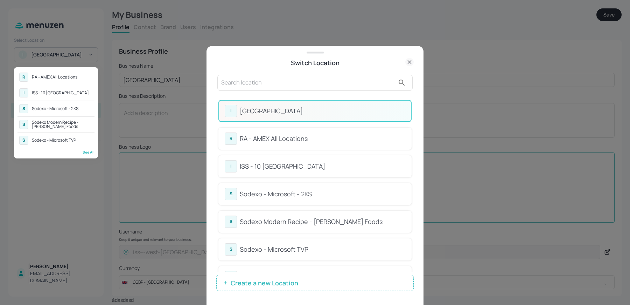
click at [251, 74] on div at bounding box center [315, 152] width 630 height 305
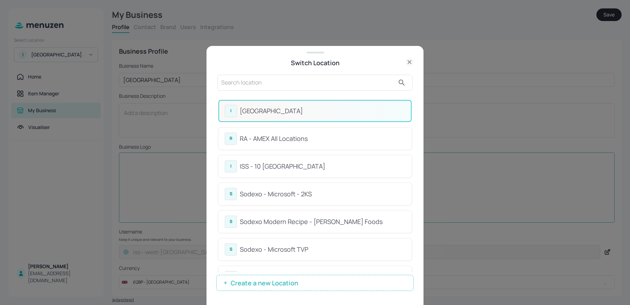
click at [238, 79] on input "text" at bounding box center [308, 82] width 174 height 11
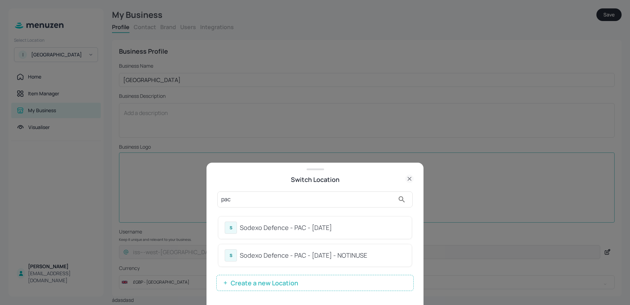
type input "pac"
click at [259, 182] on div "Switch Location" at bounding box center [314, 179] width 197 height 10
click at [256, 233] on div "S Sodexo Defence - PAC - September 2025" at bounding box center [315, 227] width 181 height 12
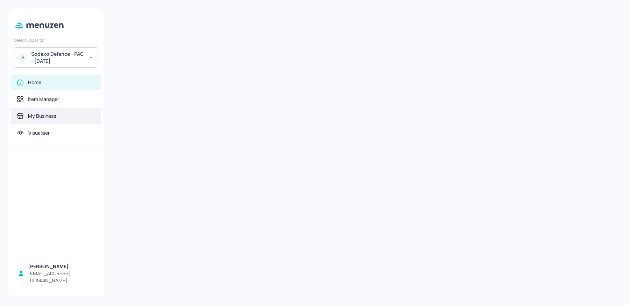
click at [48, 114] on div "My Business" at bounding box center [42, 115] width 28 height 7
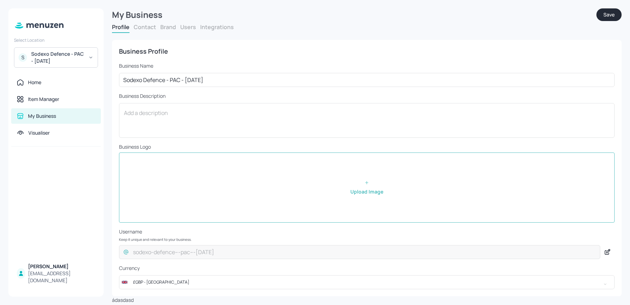
click at [187, 21] on form "My Business Save Profile Contact Brand Users Integrations Business Profile Busi…" at bounding box center [367, 155] width 510 height 295
click at [183, 26] on button "Users" at bounding box center [188, 27] width 16 height 8
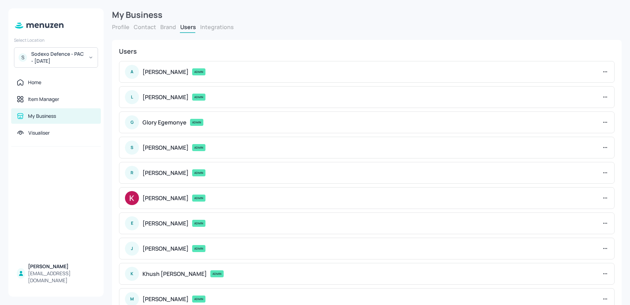
scroll to position [46, 0]
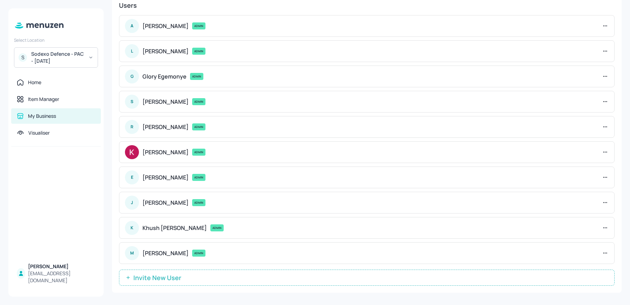
click at [156, 280] on button "Invite New User" at bounding box center [367, 277] width 496 height 16
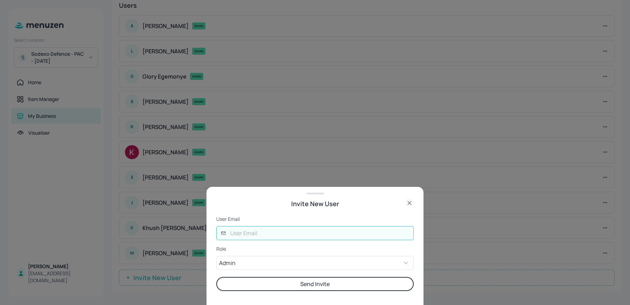
click at [237, 232] on input "text" at bounding box center [320, 233] width 188 height 14
type input "nishita@digital-messaging.com"
click at [216, 277] on button "Send Invite" at bounding box center [314, 284] width 197 height 14
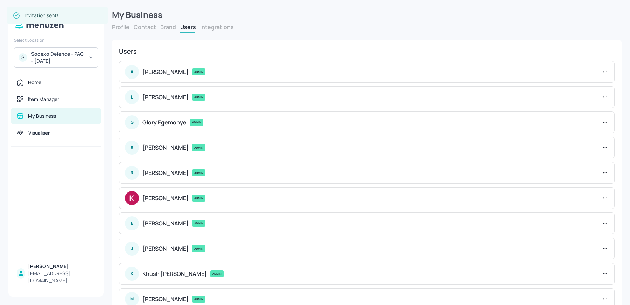
click at [71, 67] on div "S Sodexo Defence - PAC - September 2025" at bounding box center [56, 57] width 84 height 20
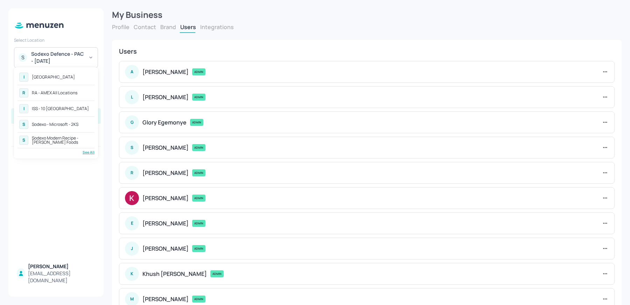
click at [64, 96] on div "R RA - AMEX All Locations" at bounding box center [56, 92] width 77 height 13
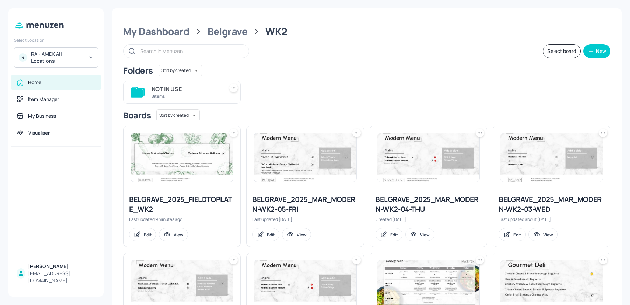
click at [167, 29] on div "My Dashboard" at bounding box center [156, 31] width 66 height 13
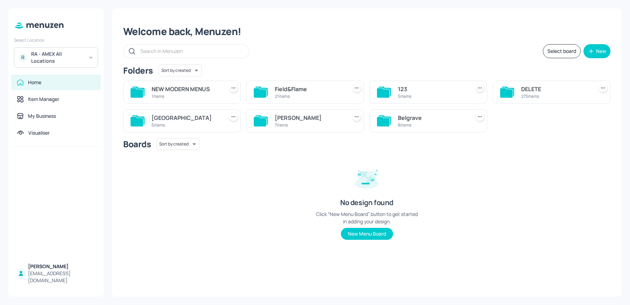
click at [291, 112] on div "[PERSON_NAME] St 7 items" at bounding box center [309, 120] width 69 height 17
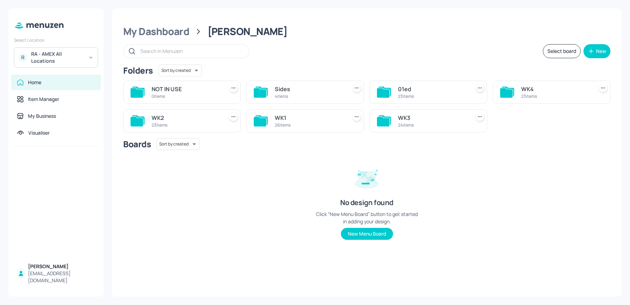
click at [201, 124] on div "23 items" at bounding box center [186, 125] width 69 height 6
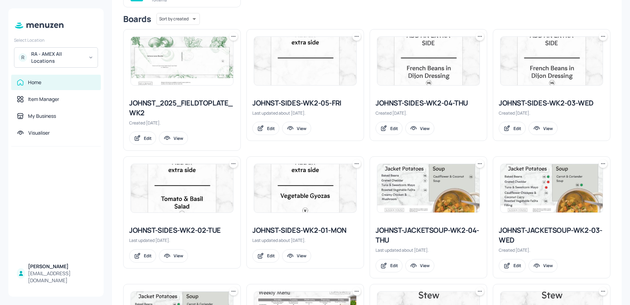
scroll to position [149, 0]
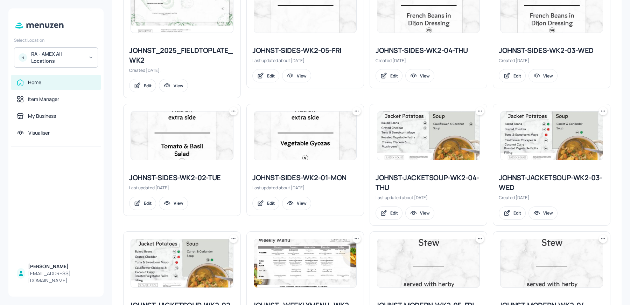
click at [309, 141] on img at bounding box center [305, 135] width 102 height 48
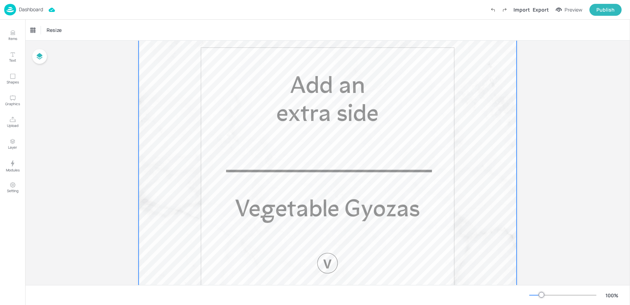
scroll to position [218, 0]
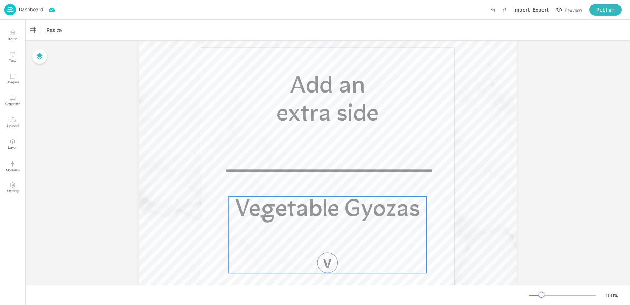
click at [311, 229] on div "Vegetable Gyozas" at bounding box center [328, 234] width 198 height 77
click at [49, 28] on div "Vegetable Gyozas" at bounding box center [47, 30] width 35 height 6
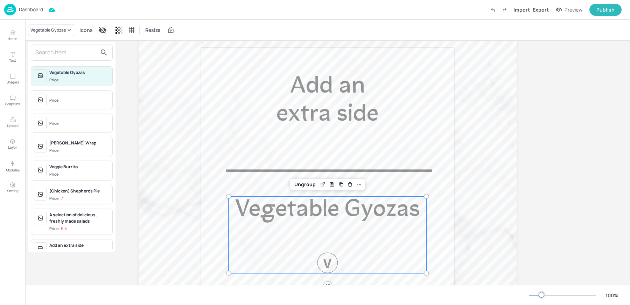
click at [64, 53] on input "text" at bounding box center [66, 52] width 62 height 11
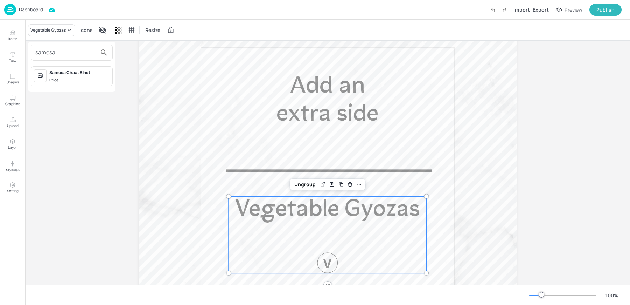
type input "samosa"
click at [93, 76] on div "Samosa Chaat Blast Price:" at bounding box center [79, 76] width 60 height 14
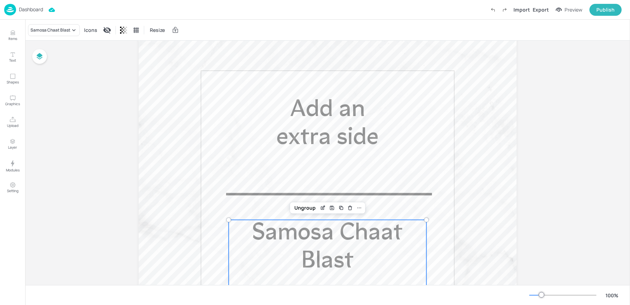
scroll to position [0, 0]
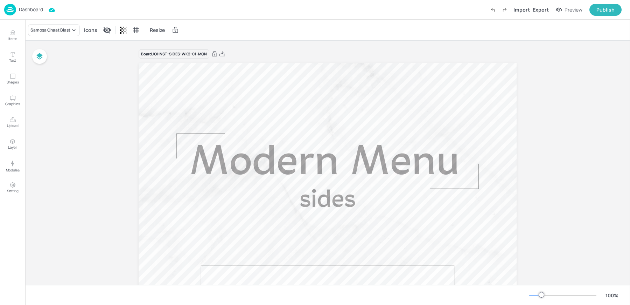
click at [221, 58] on div "Board JOHNST-SIDES-WK2-01-MON" at bounding box center [328, 54] width 378 height 10
click at [221, 54] on icon at bounding box center [222, 53] width 6 height 7
click at [222, 27] on div "Resize" at bounding box center [327, 30] width 605 height 21
click at [21, 9] on p "Dashboard" at bounding box center [31, 9] width 24 height 5
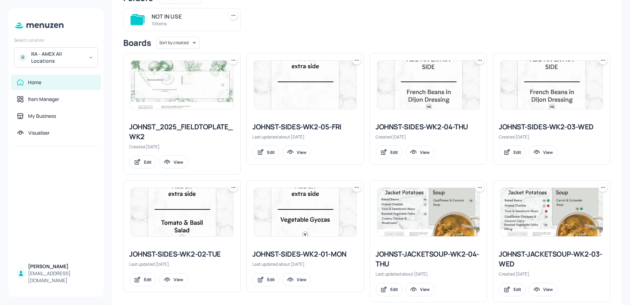
scroll to position [92, 0]
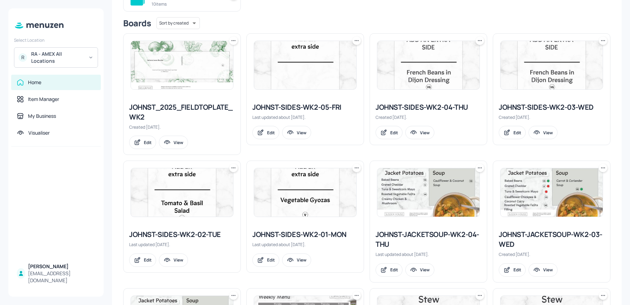
click at [547, 69] on img at bounding box center [552, 65] width 102 height 48
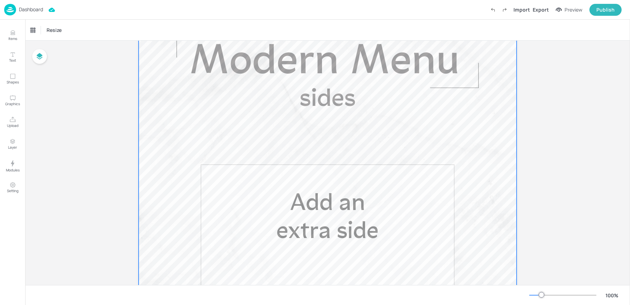
click at [290, 227] on span "Add an extra side" at bounding box center [328, 218] width 102 height 52
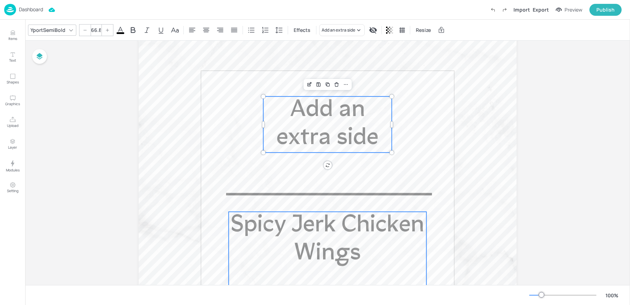
scroll to position [202, 0]
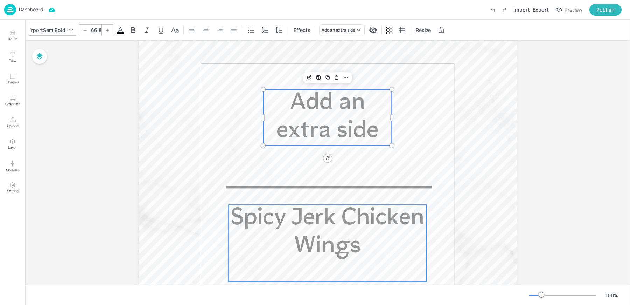
click at [293, 241] on p "Spicy Jerk Chicken Wings" at bounding box center [328, 232] width 198 height 56
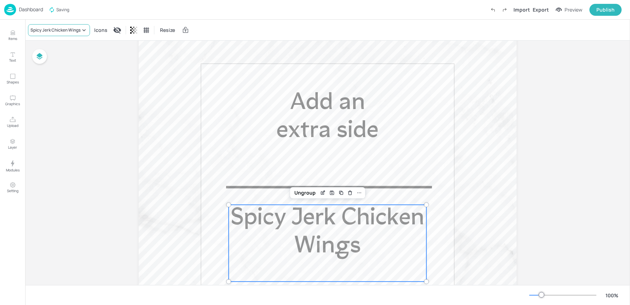
click at [46, 32] on div "Spicy Jerk Chicken Wings" at bounding box center [55, 30] width 50 height 6
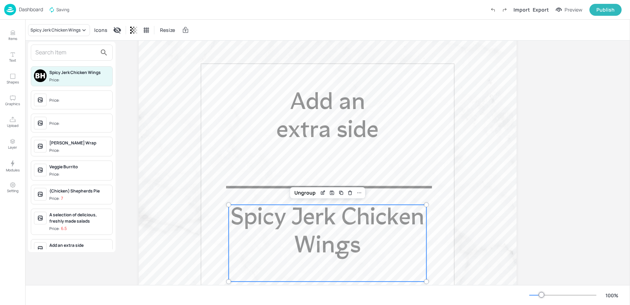
click at [64, 52] on input "text" at bounding box center [66, 52] width 62 height 11
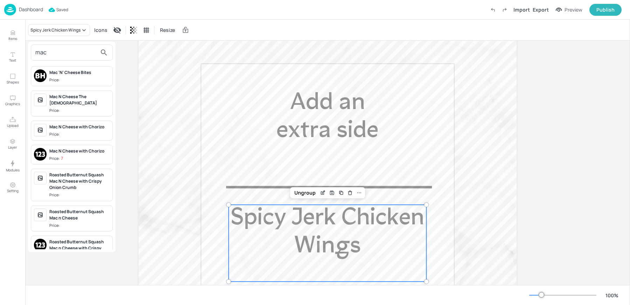
type input "mac"
click at [67, 79] on span "Price:" at bounding box center [79, 80] width 60 height 6
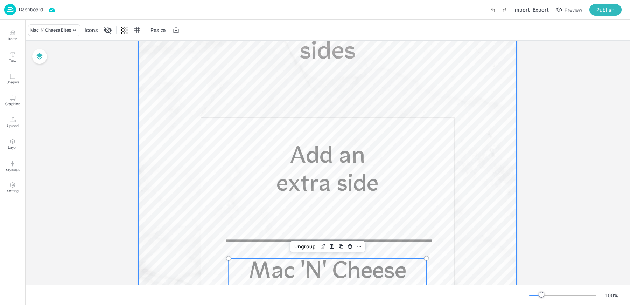
scroll to position [185, 0]
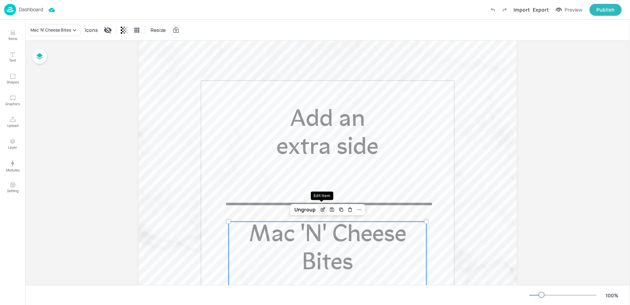
click at [324, 210] on icon "Edit Item" at bounding box center [323, 210] width 6 height 6
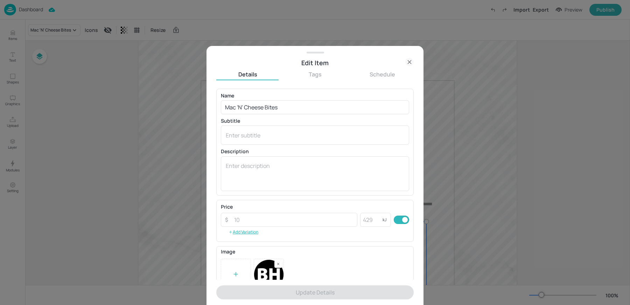
scroll to position [69, 0]
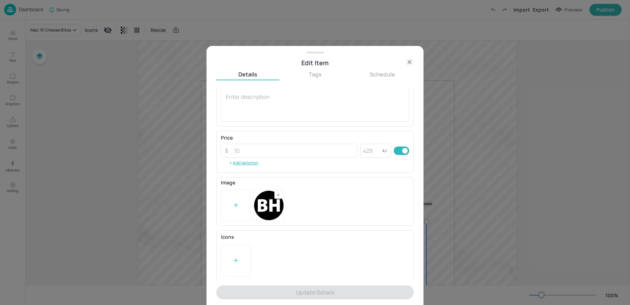
click at [242, 256] on div at bounding box center [236, 261] width 30 height 32
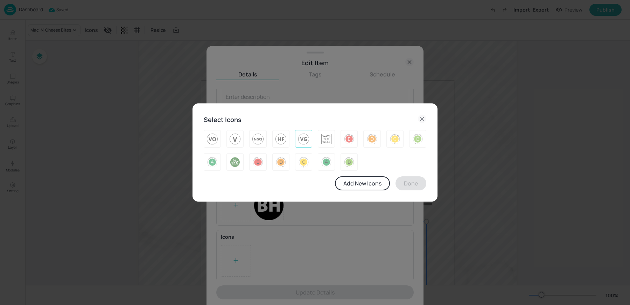
click at [305, 138] on img at bounding box center [303, 138] width 11 height 11
click at [410, 188] on button "Done" at bounding box center [411, 183] width 31 height 14
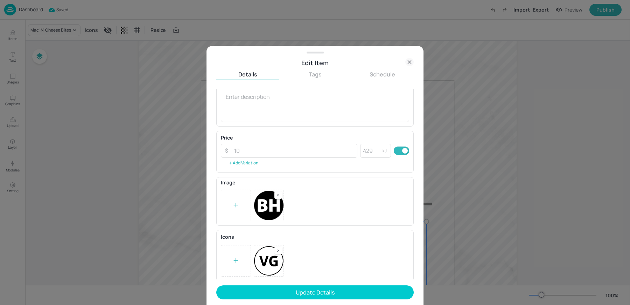
click at [277, 249] on icon at bounding box center [278, 250] width 2 height 2
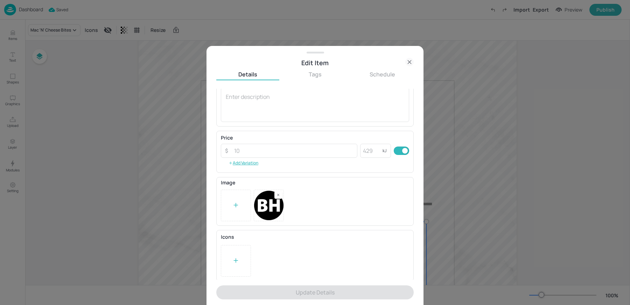
click at [239, 258] on icon at bounding box center [235, 260] width 7 height 7
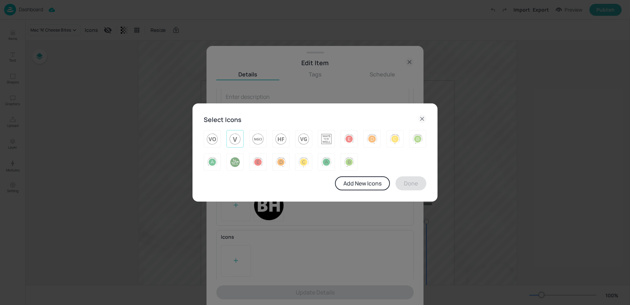
click at [234, 141] on img at bounding box center [235, 138] width 11 height 11
click at [419, 188] on button "Done" at bounding box center [411, 183] width 31 height 14
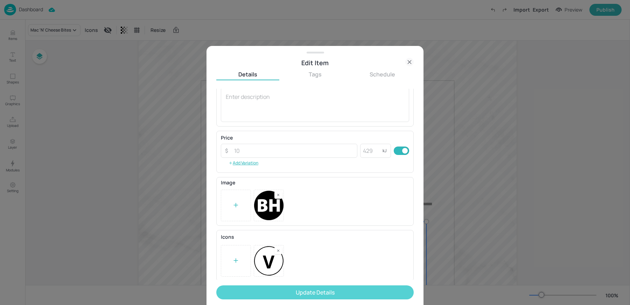
click at [263, 293] on button "Update Details" at bounding box center [314, 292] width 197 height 14
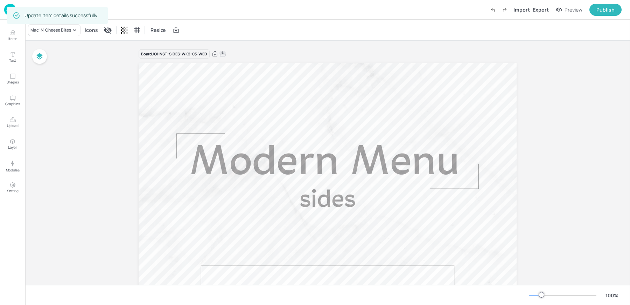
click at [220, 56] on icon at bounding box center [223, 53] width 6 height 5
click at [239, 29] on div "Resize" at bounding box center [327, 30] width 605 height 21
click at [5, 11] on img at bounding box center [10, 10] width 12 height 12
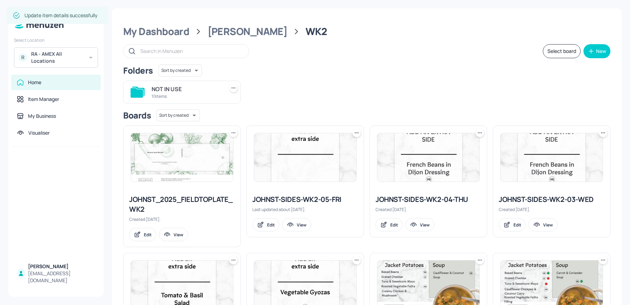
scroll to position [16, 0]
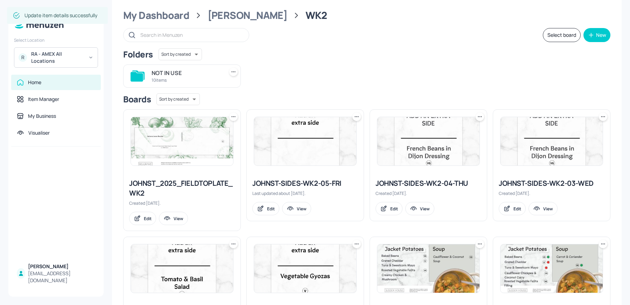
click at [418, 139] on img at bounding box center [428, 141] width 102 height 48
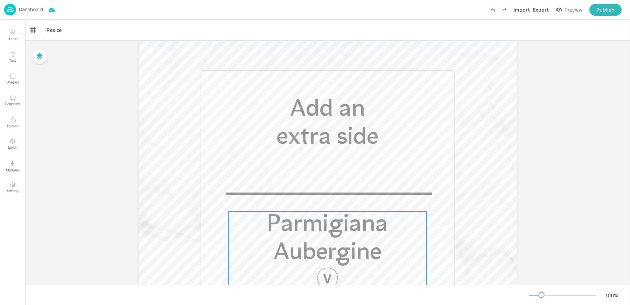
scroll to position [201, 0]
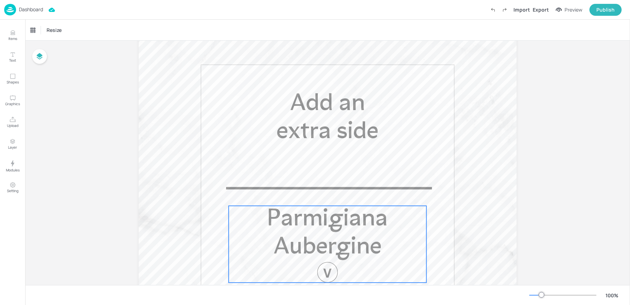
click at [315, 237] on span "Parmigiana Aubergine" at bounding box center [327, 233] width 121 height 52
click at [50, 34] on div "Parmigiana Aubergine" at bounding box center [56, 30] width 56 height 12
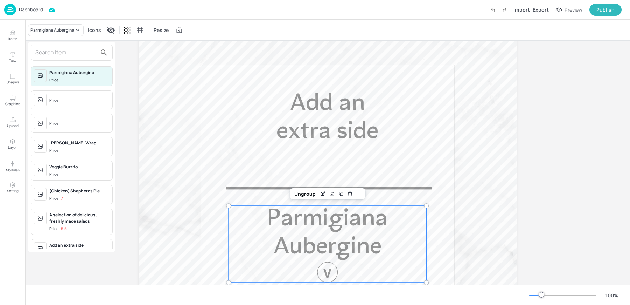
click at [55, 97] on div "Price:" at bounding box center [55, 100] width 12 height 6
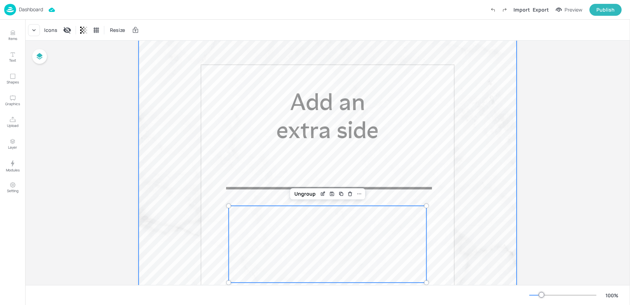
scroll to position [0, 0]
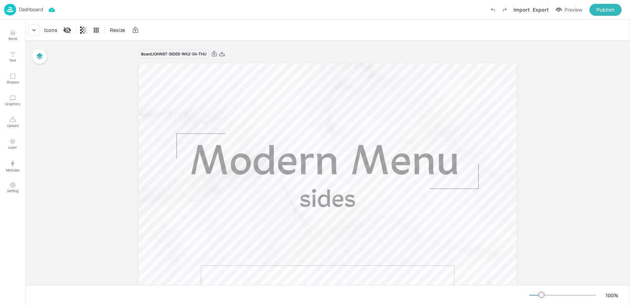
click at [37, 7] on p "Dashboard" at bounding box center [31, 9] width 24 height 5
click at [311, 23] on div "Icons Resize" at bounding box center [327, 30] width 605 height 21
click at [33, 4] on div "Dashboard Saved Import Export Preview Publish" at bounding box center [313, 9] width 618 height 19
click at [12, 13] on img at bounding box center [10, 10] width 12 height 12
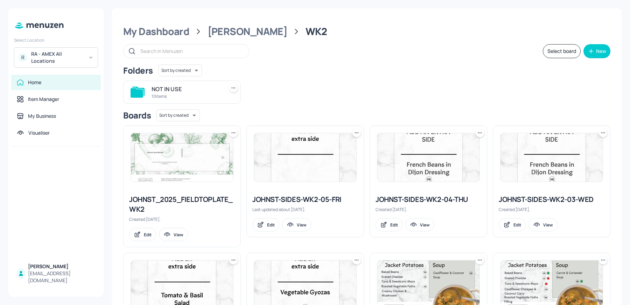
click at [318, 143] on img at bounding box center [305, 157] width 102 height 48
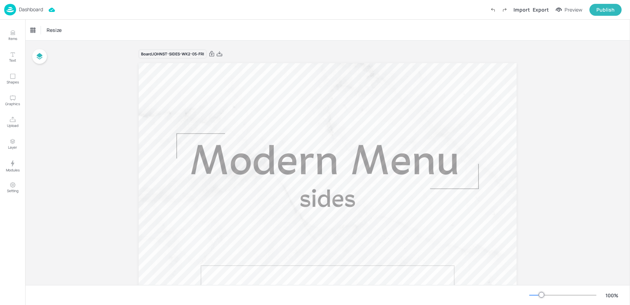
click at [18, 7] on div "Dashboard" at bounding box center [23, 10] width 39 height 12
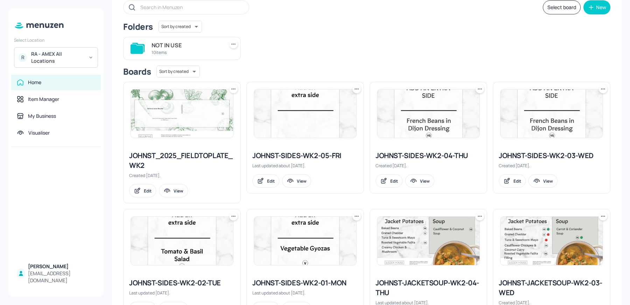
scroll to position [48, 0]
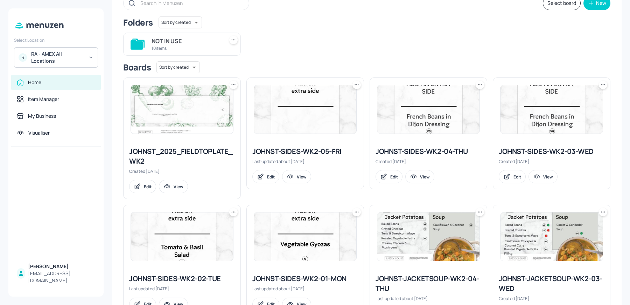
click at [173, 119] on img at bounding box center [182, 109] width 102 height 48
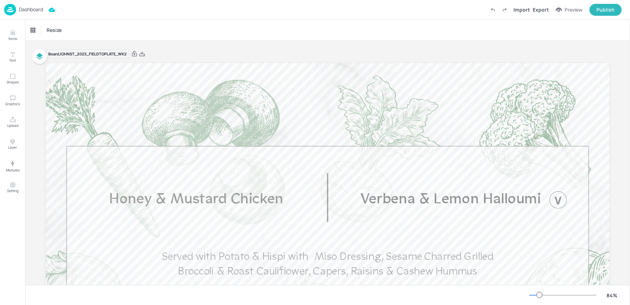
click at [26, 10] on p "Dashboard" at bounding box center [31, 9] width 24 height 5
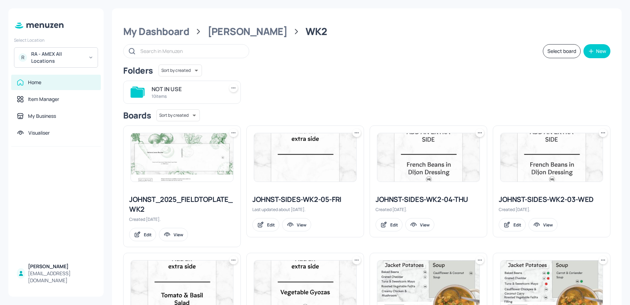
click at [65, 55] on div "RA - AMEX All Locations" at bounding box center [57, 57] width 53 height 14
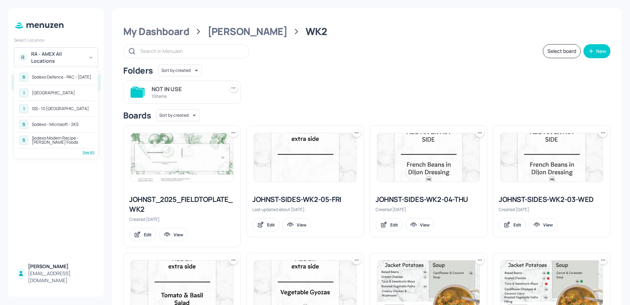
click at [86, 149] on div "See All" at bounding box center [56, 151] width 77 height 5
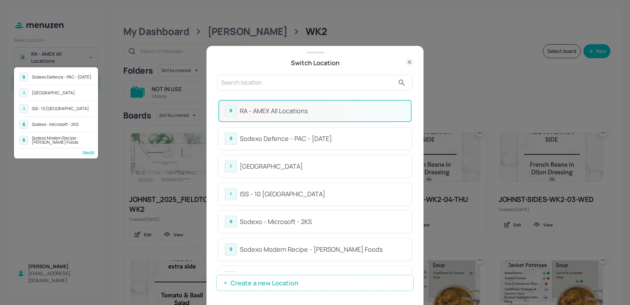
click at [286, 84] on div at bounding box center [315, 152] width 630 height 305
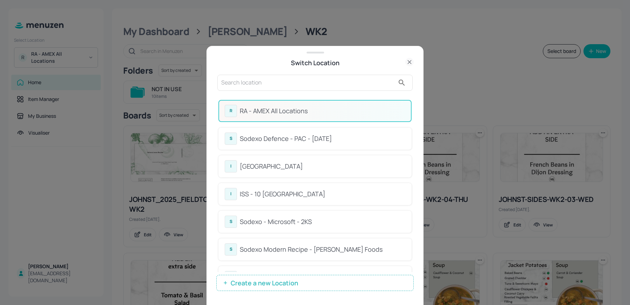
click at [286, 84] on div "S Sodexo Defence - PAC - September 2025 I ISS - West Middlesex Hospital I ISS -…" at bounding box center [315, 152] width 630 height 305
click at [286, 84] on input "text" at bounding box center [308, 82] width 174 height 11
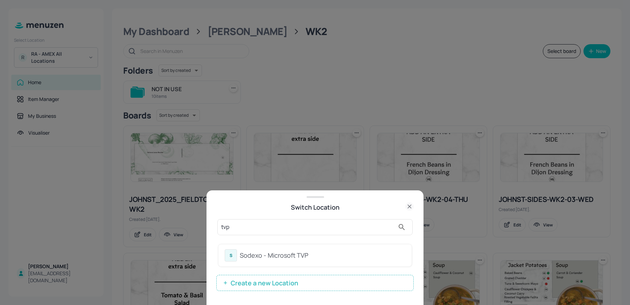
type input "tvp"
click at [238, 260] on div "S Sodexo - Microsoft TVP" at bounding box center [315, 255] width 181 height 12
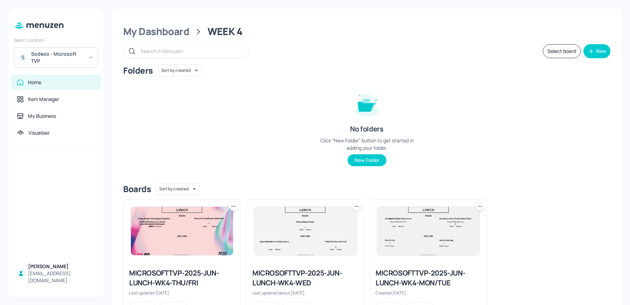
click at [402, 241] on img at bounding box center [428, 231] width 102 height 48
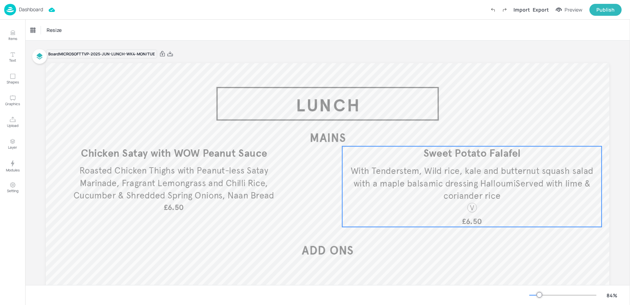
click at [416, 173] on span "With Tenderstem, Wild rice, kale and butternut squash salad with a maple balsam…" at bounding box center [472, 182] width 243 height 35
click at [466, 131] on div "Edit Item" at bounding box center [467, 134] width 9 height 9
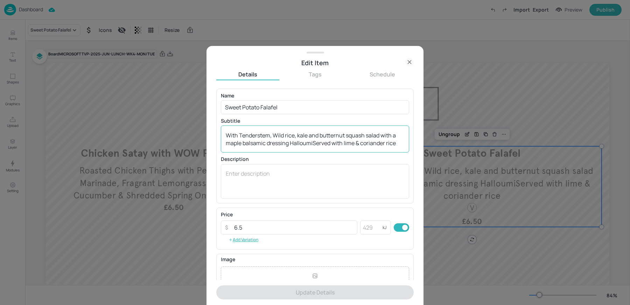
click at [243, 139] on textarea "With Tenderstem, Wild rice, kale and butternut squash salad with a maple balsam…" at bounding box center [315, 138] width 179 height 15
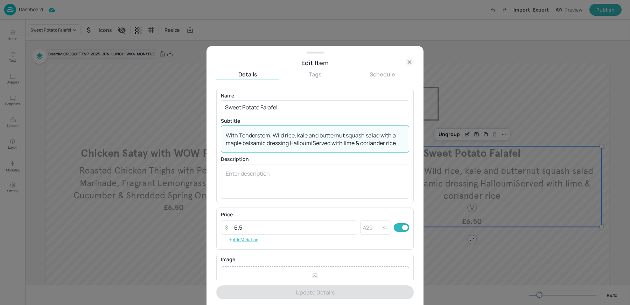
click at [243, 139] on textarea "With Tenderstem, Wild rice, kale and butternut squash salad with a maple balsam…" at bounding box center [315, 138] width 179 height 15
paste textarea "Sweet Potato Falafel , Tenderstem, Wild rice, kale & butternut squash salad wit…"
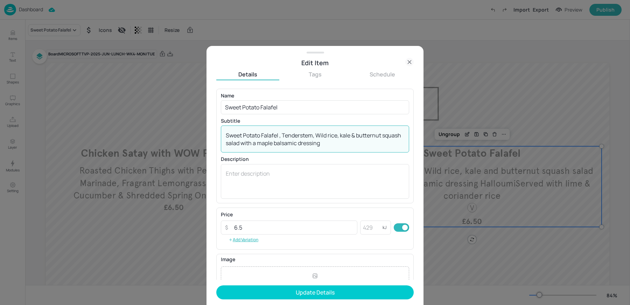
click at [279, 136] on textarea "Sweet Potato Falafel , Tenderstem, Wild rice, kale & butternut squash salad wit…" at bounding box center [315, 138] width 179 height 15
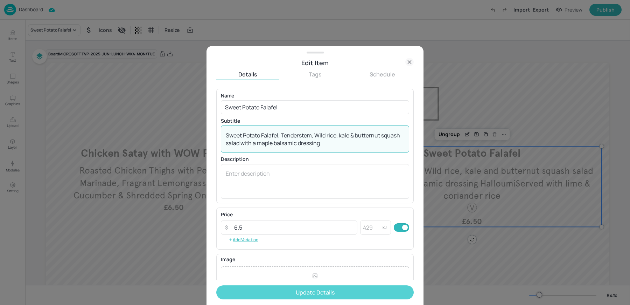
type textarea "Sweet Potato Falafel, Tenderstem, Wild rice, kale & butternut squash salad with…"
click at [265, 286] on button "Update Details" at bounding box center [314, 292] width 197 height 14
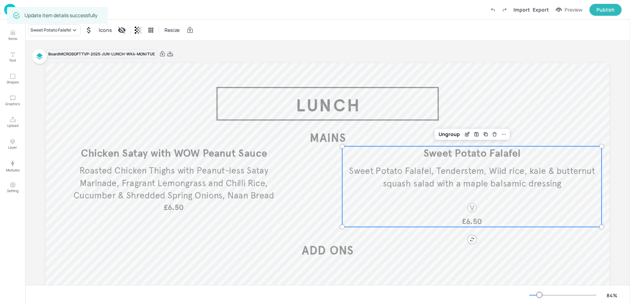
click at [169, 56] on icon at bounding box center [170, 53] width 6 height 7
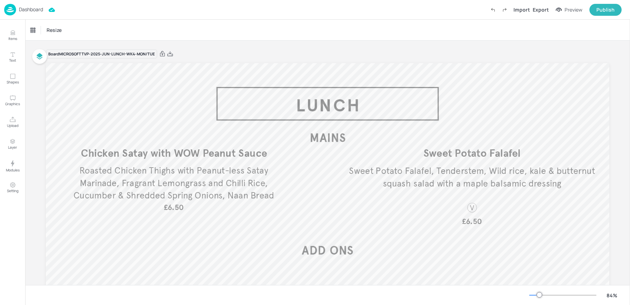
click at [13, 11] on img at bounding box center [10, 10] width 12 height 12
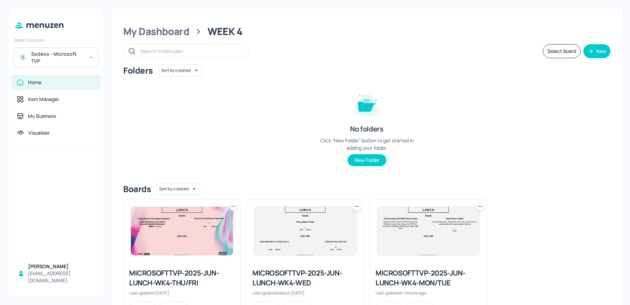
click at [60, 56] on div "Sodexo - Microsoft TVP" at bounding box center [57, 57] width 53 height 14
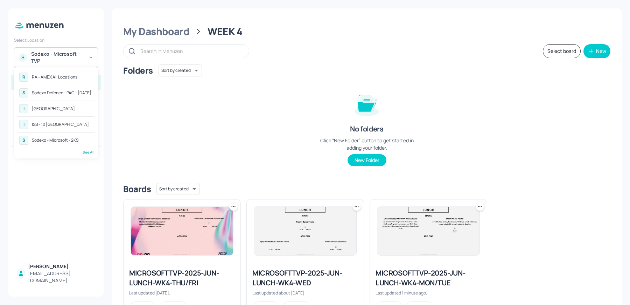
click at [62, 74] on div "R RA - AMEX All Locations" at bounding box center [56, 77] width 77 height 13
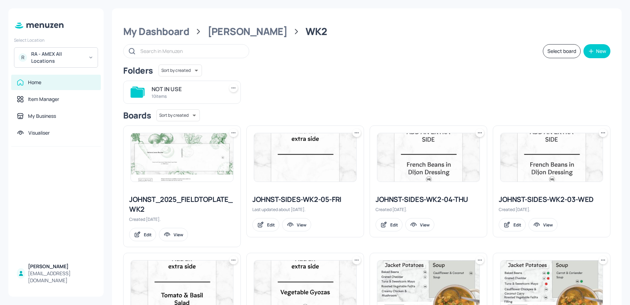
click at [196, 175] on img at bounding box center [182, 157] width 102 height 48
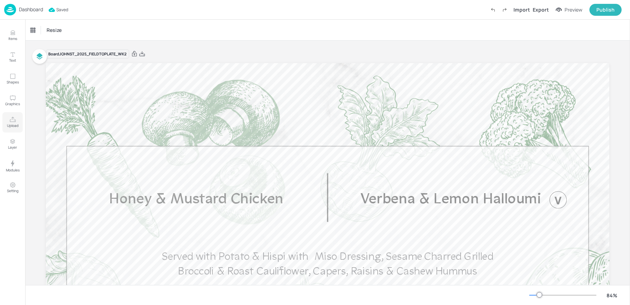
click at [15, 125] on p "Upload" at bounding box center [13, 125] width 12 height 5
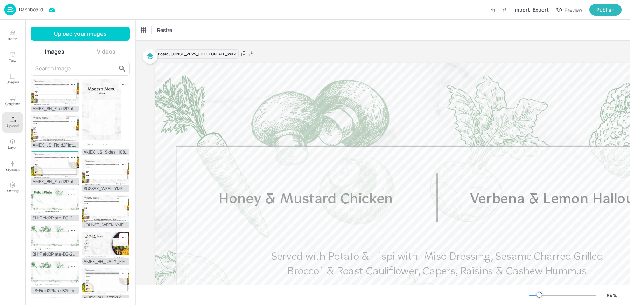
scroll to position [42, 0]
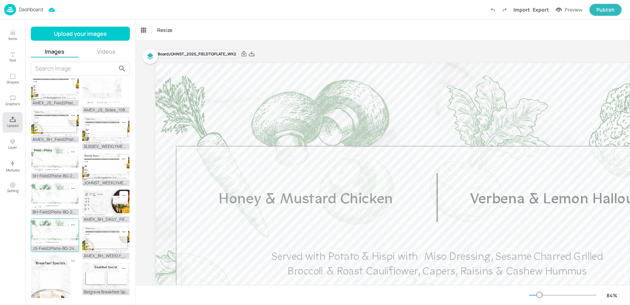
click at [74, 222] on icon at bounding box center [73, 225] width 6 height 6
click at [94, 258] on span "Delete" at bounding box center [114, 260] width 69 height 5
click at [71, 149] on icon at bounding box center [73, 152] width 6 height 6
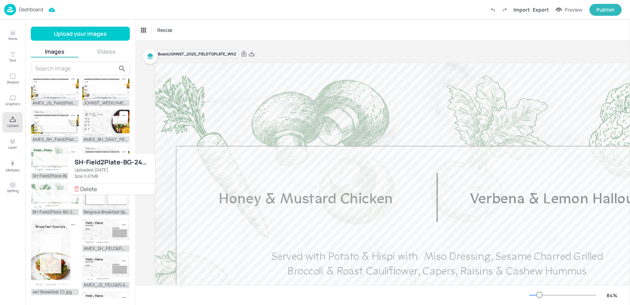
click at [86, 186] on span "Delete" at bounding box center [114, 188] width 69 height 5
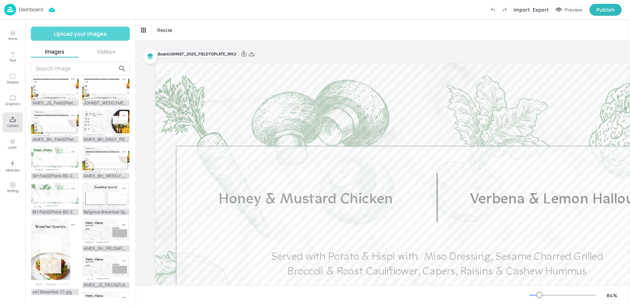
click at [83, 36] on button "Upload your images" at bounding box center [80, 34] width 99 height 14
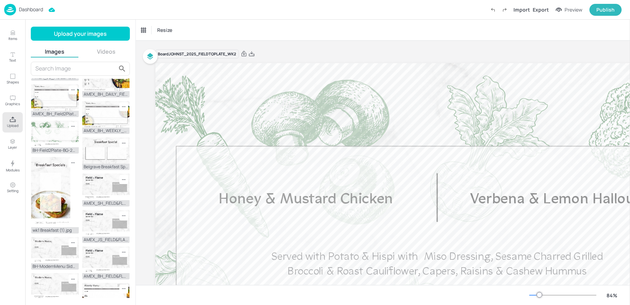
scroll to position [113, 0]
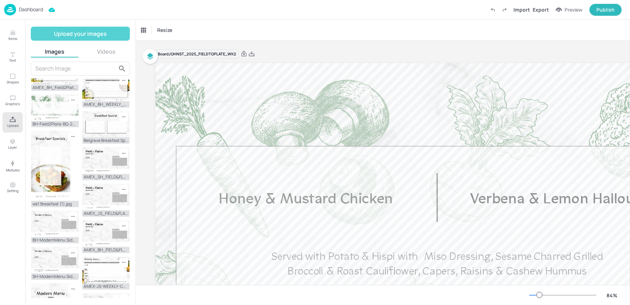
click at [53, 36] on button "Upload your images" at bounding box center [80, 34] width 99 height 14
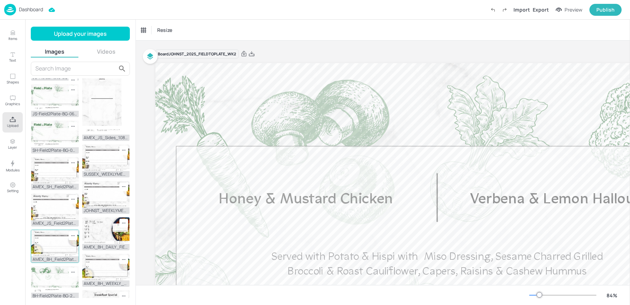
scroll to position [0, 0]
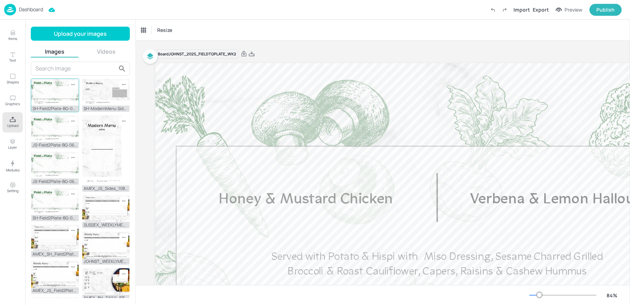
click at [74, 83] on icon at bounding box center [73, 85] width 6 height 6
click at [95, 118] on li "Delete" at bounding box center [112, 123] width 88 height 11
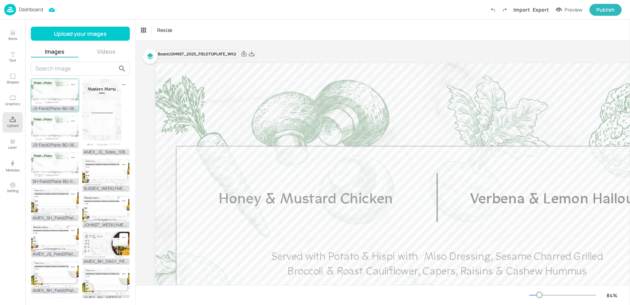
click at [72, 83] on icon at bounding box center [73, 85] width 6 height 6
click at [86, 123] on span "Delete" at bounding box center [114, 123] width 69 height 5
click at [52, 96] on img at bounding box center [55, 92] width 48 height 27
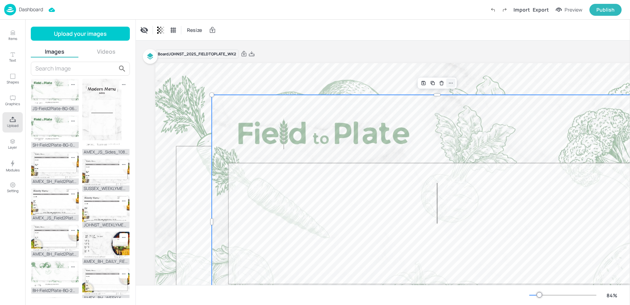
click at [453, 83] on icon at bounding box center [451, 83] width 6 height 6
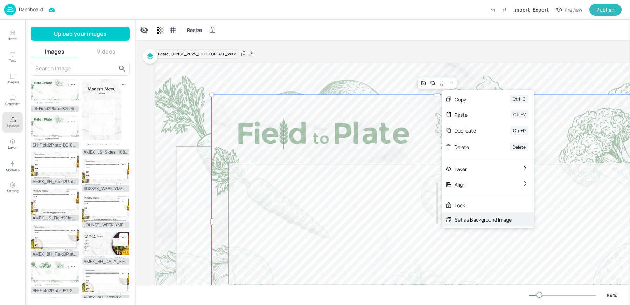
click at [462, 217] on div "Set as Background Image" at bounding box center [483, 219] width 57 height 7
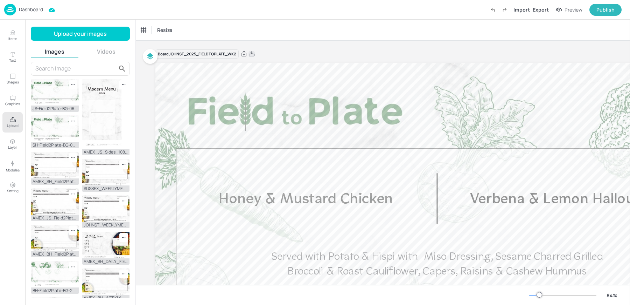
click at [254, 54] on icon at bounding box center [252, 53] width 6 height 7
click at [247, 34] on div "Resize" at bounding box center [383, 30] width 494 height 21
click at [17, 13] on div "Dashboard" at bounding box center [23, 10] width 39 height 12
click at [276, 28] on div "Resize" at bounding box center [383, 30] width 494 height 21
click at [15, 10] on img at bounding box center [10, 10] width 12 height 12
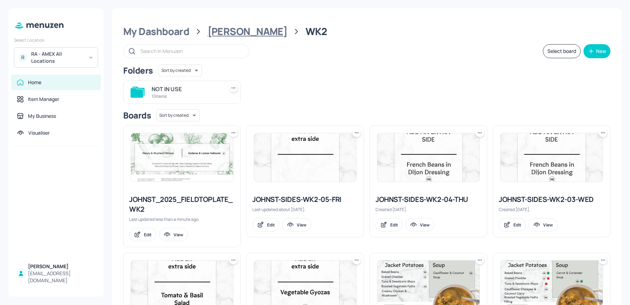
click at [223, 34] on div "John St" at bounding box center [248, 31] width 80 height 13
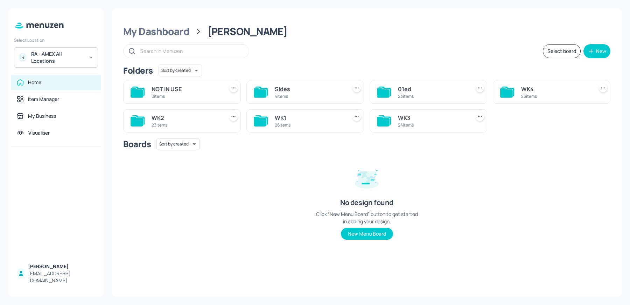
click at [314, 116] on div "WK1" at bounding box center [309, 117] width 69 height 8
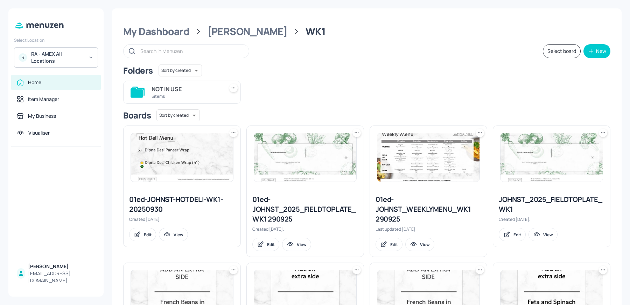
click at [294, 159] on img at bounding box center [305, 157] width 102 height 48
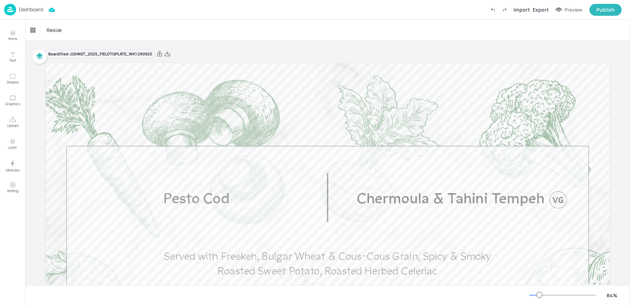
click at [19, 12] on p "Dashboard" at bounding box center [31, 9] width 24 height 5
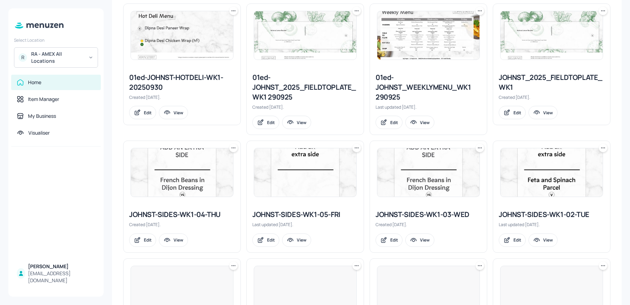
scroll to position [126, 0]
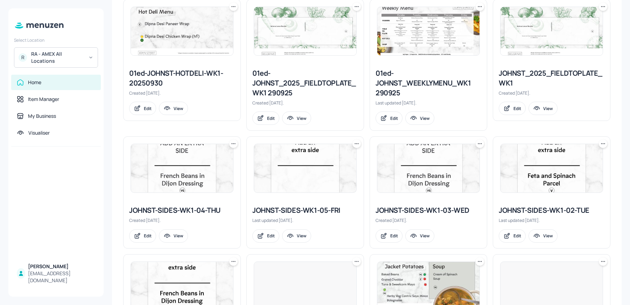
click at [535, 34] on img at bounding box center [552, 31] width 102 height 48
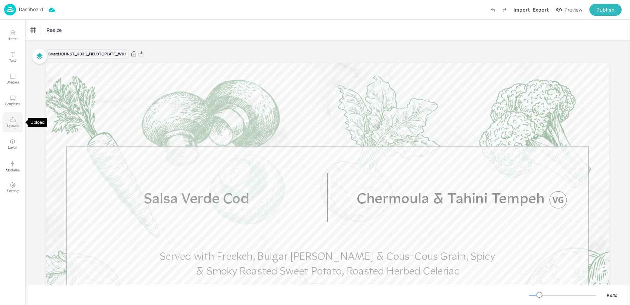
click at [13, 117] on icon "Upload" at bounding box center [12, 119] width 7 height 7
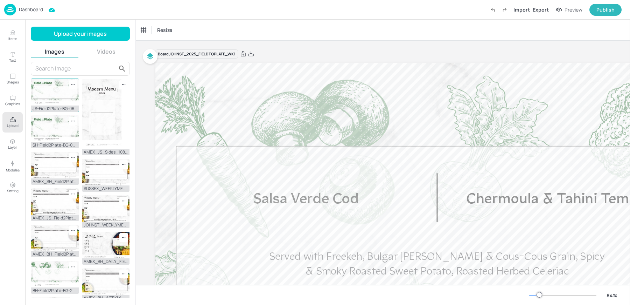
click at [59, 97] on img at bounding box center [55, 92] width 48 height 27
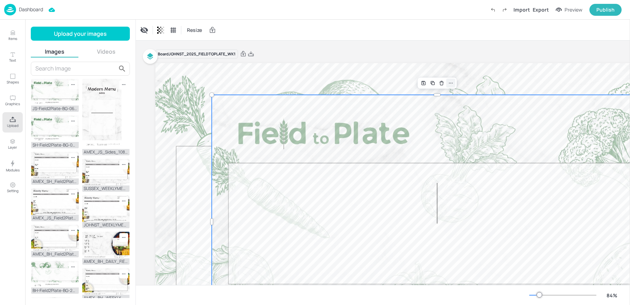
click at [452, 83] on icon at bounding box center [451, 83] width 6 height 6
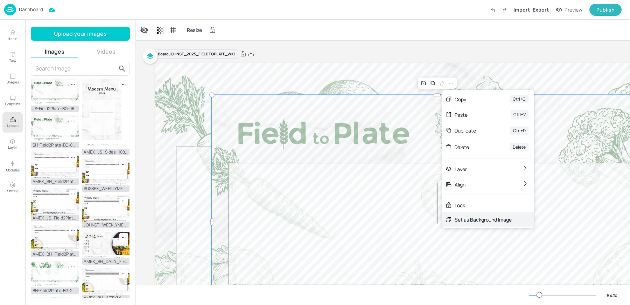
click at [467, 219] on div "Set as Background Image" at bounding box center [483, 219] width 57 height 7
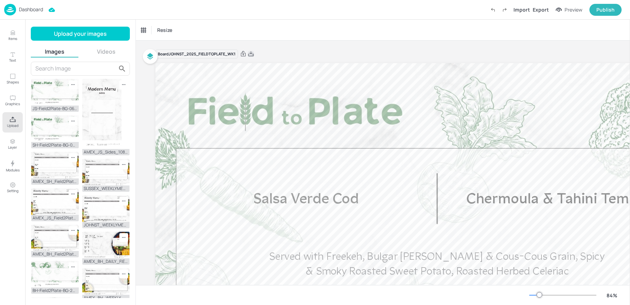
click at [249, 54] on icon at bounding box center [251, 53] width 6 height 7
click at [16, 2] on div "Dashboard Import Export Preview Publish" at bounding box center [313, 9] width 618 height 19
click at [11, 6] on img at bounding box center [10, 10] width 12 height 12
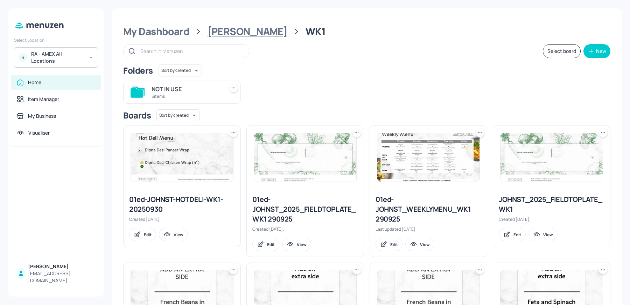
click at [218, 32] on div "John St" at bounding box center [248, 31] width 80 height 13
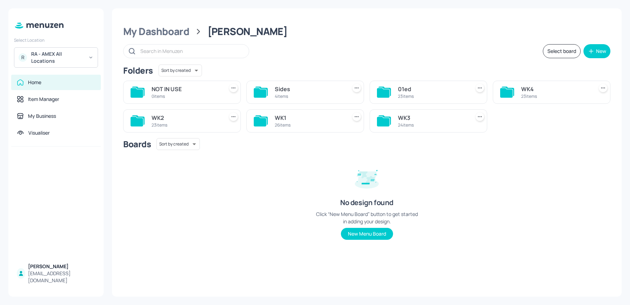
click at [420, 131] on div "WK3 24 items" at bounding box center [429, 120] width 118 height 23
click at [419, 124] on div "24 items" at bounding box center [432, 125] width 69 height 6
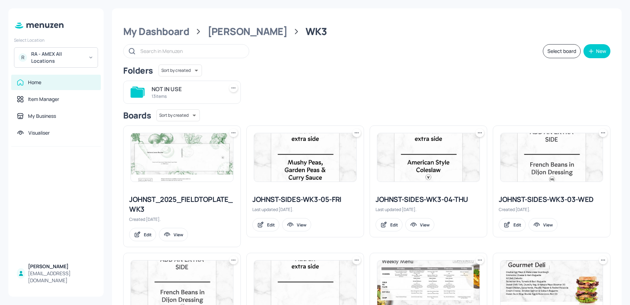
click at [174, 171] on img at bounding box center [182, 157] width 102 height 48
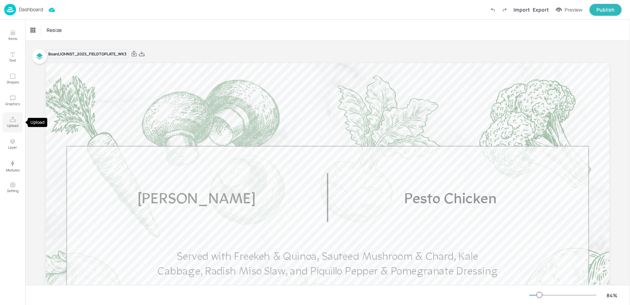
click at [13, 121] on icon "Upload" at bounding box center [13, 119] width 6 height 5
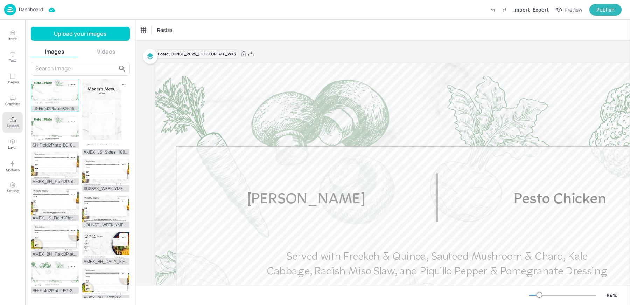
click at [50, 92] on img at bounding box center [55, 92] width 48 height 27
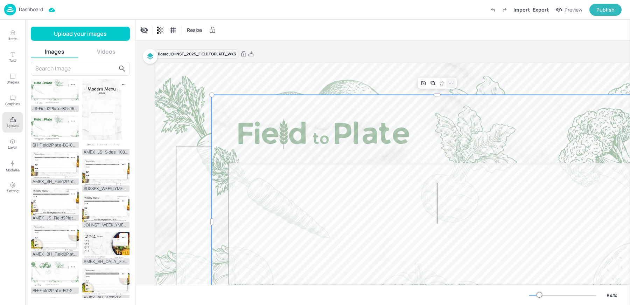
click at [448, 82] on icon at bounding box center [451, 83] width 6 height 6
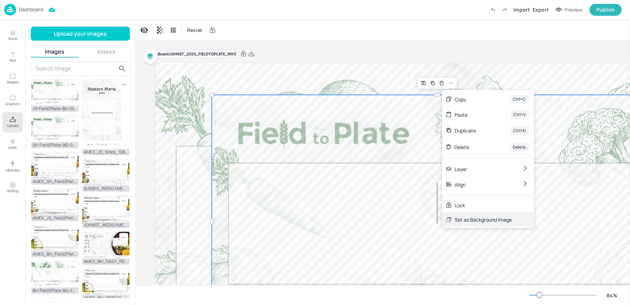
click at [455, 222] on div "Set as Background Image" at bounding box center [483, 219] width 57 height 7
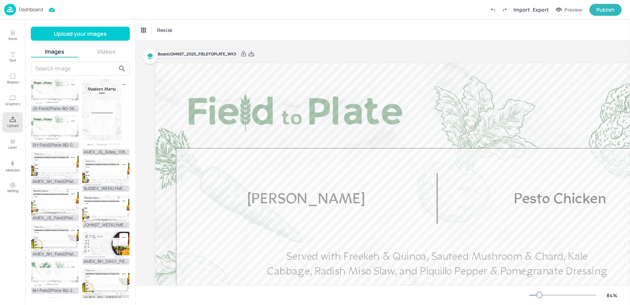
click at [251, 53] on icon at bounding box center [252, 53] width 6 height 5
click at [220, 8] on div "Dashboard Import Export Preview Publish" at bounding box center [313, 9] width 618 height 19
click at [10, 9] on img at bounding box center [10, 10] width 12 height 12
click at [285, 23] on div "Resize" at bounding box center [383, 30] width 494 height 21
click at [16, 7] on div "Dashboard" at bounding box center [23, 10] width 39 height 12
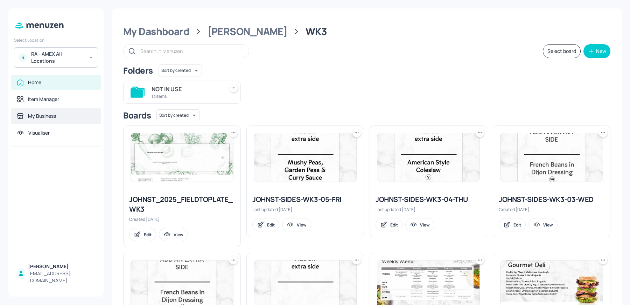
click at [38, 117] on div "My Business" at bounding box center [42, 115] width 28 height 7
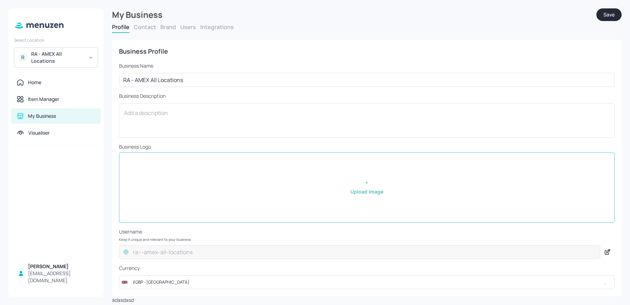
scroll to position [7, 0]
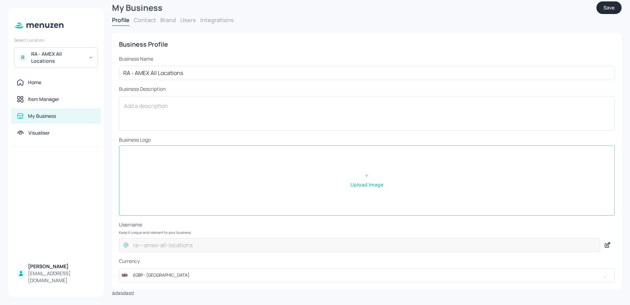
click at [171, 27] on div "Business Profile Business Name RA - AMEX All Locations ​ Business Description x…" at bounding box center [367, 161] width 510 height 270
click at [169, 23] on button "Brand" at bounding box center [168, 20] width 16 height 8
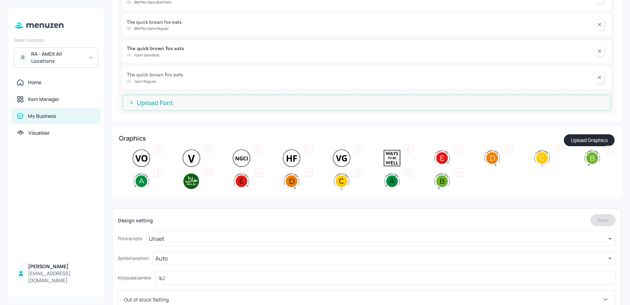
scroll to position [132, 0]
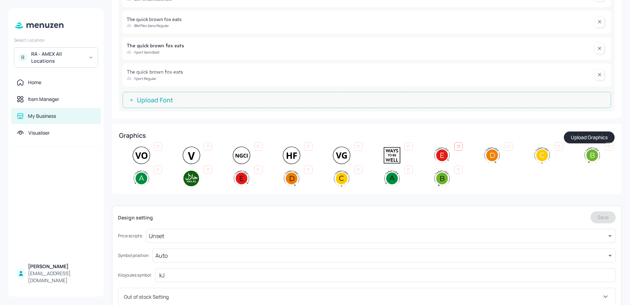
click at [457, 144] on icon at bounding box center [459, 146] width 4 height 4
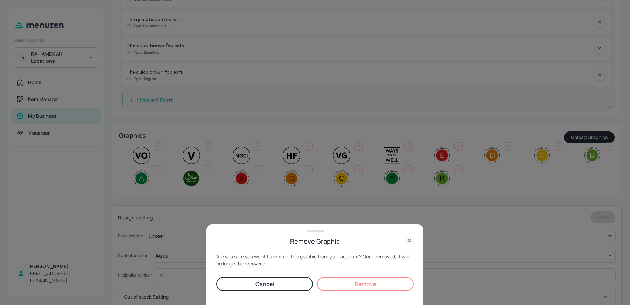
click at [361, 277] on button "Remove" at bounding box center [365, 284] width 97 height 14
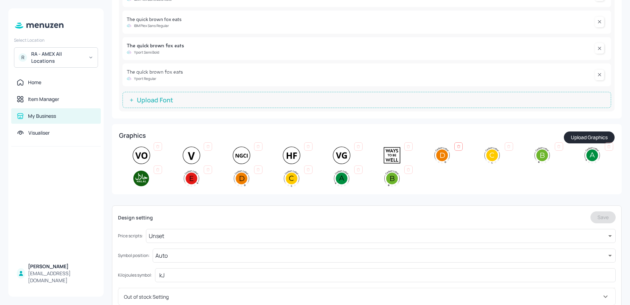
click at [458, 148] on icon at bounding box center [459, 146] width 4 height 4
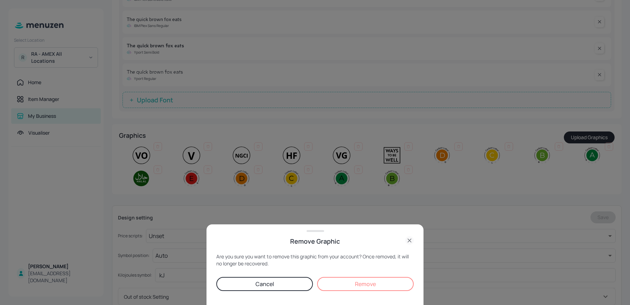
click at [378, 279] on button "Remove" at bounding box center [365, 284] width 97 height 14
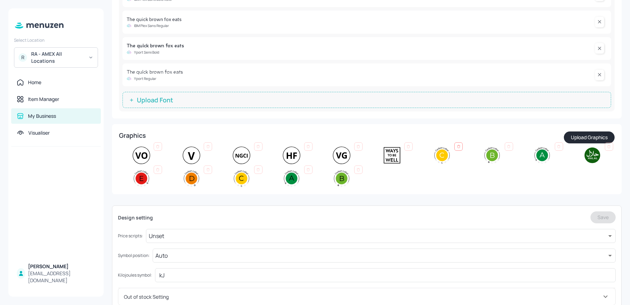
click at [457, 146] on icon at bounding box center [459, 146] width 4 height 4
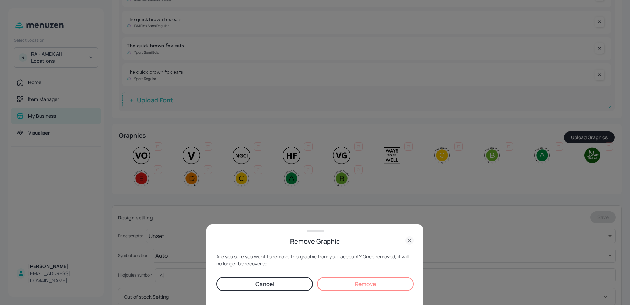
click at [391, 283] on button "Remove" at bounding box center [365, 284] width 97 height 14
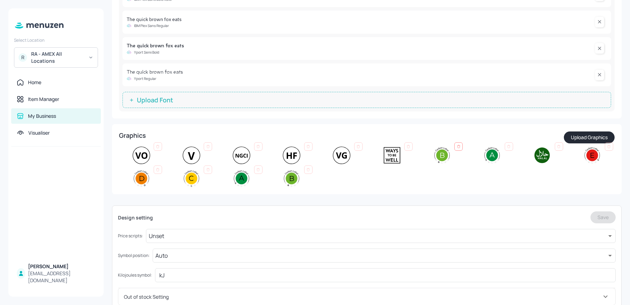
click at [454, 147] on div at bounding box center [458, 146] width 8 height 8
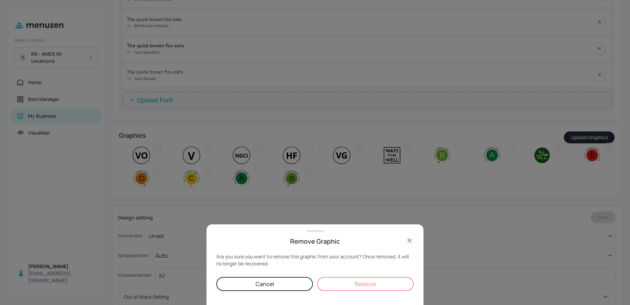
click at [345, 287] on button "Remove" at bounding box center [365, 284] width 97 height 14
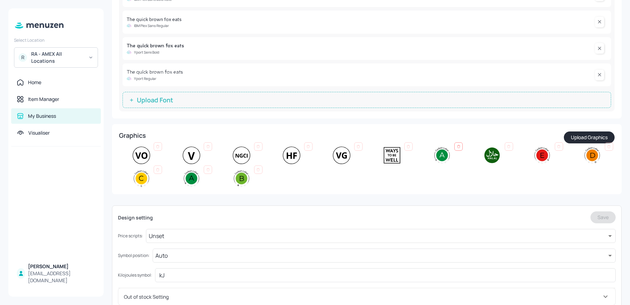
click at [458, 146] on icon at bounding box center [459, 146] width 4 height 4
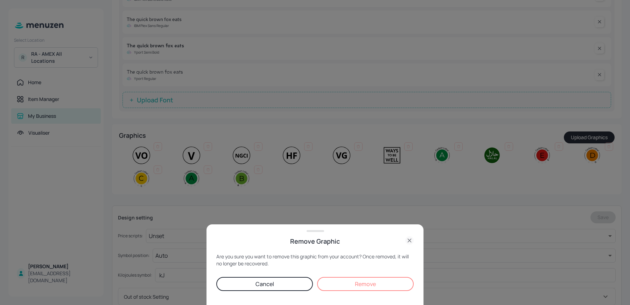
click at [368, 281] on button "Remove" at bounding box center [365, 284] width 97 height 14
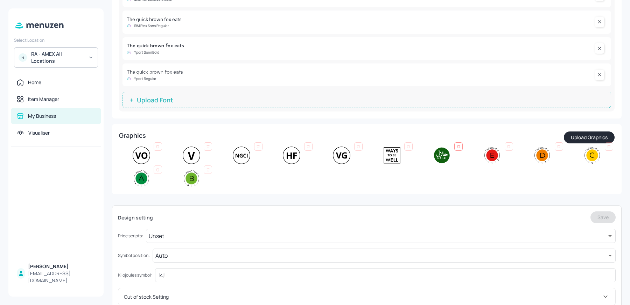
click at [460, 149] on div at bounding box center [458, 146] width 8 height 8
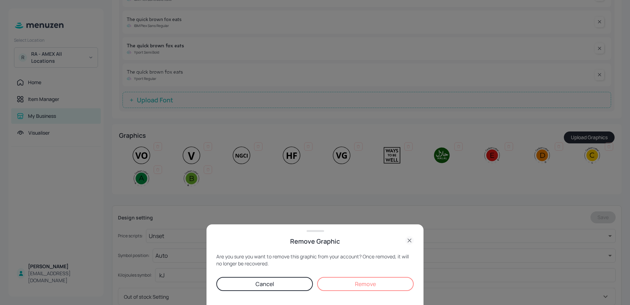
click at [383, 279] on button "Remove" at bounding box center [365, 284] width 97 height 14
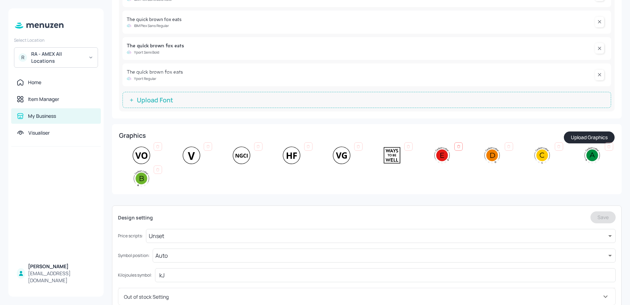
click at [460, 144] on div at bounding box center [458, 146] width 8 height 8
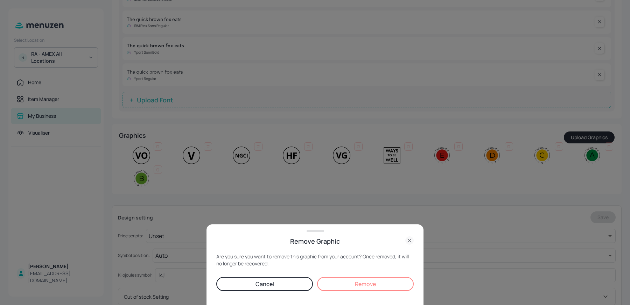
click at [361, 283] on button "Remove" at bounding box center [365, 284] width 97 height 14
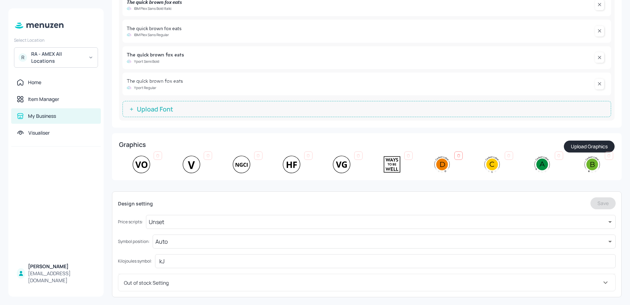
click at [457, 159] on div at bounding box center [458, 155] width 8 height 8
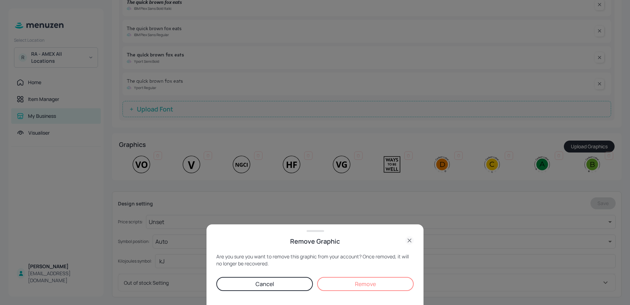
click at [349, 278] on button "Remove" at bounding box center [365, 284] width 97 height 14
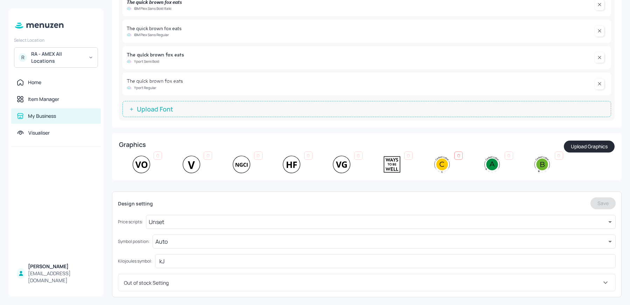
click at [455, 155] on div at bounding box center [458, 155] width 8 height 8
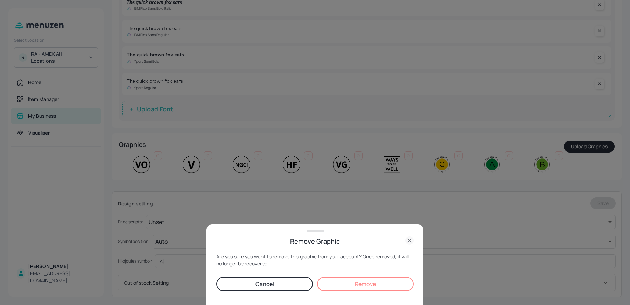
click at [346, 286] on button "Remove" at bounding box center [365, 284] width 97 height 14
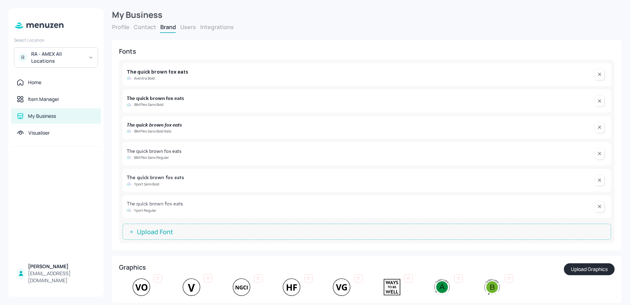
scroll to position [123, 0]
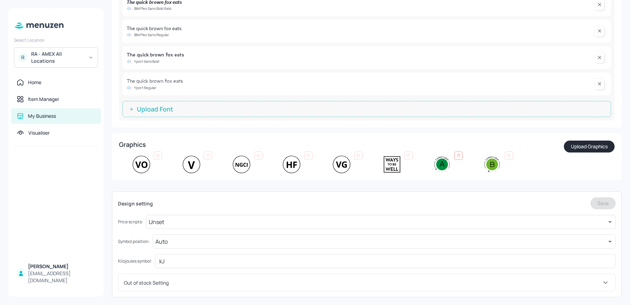
click at [457, 152] on div at bounding box center [458, 155] width 8 height 8
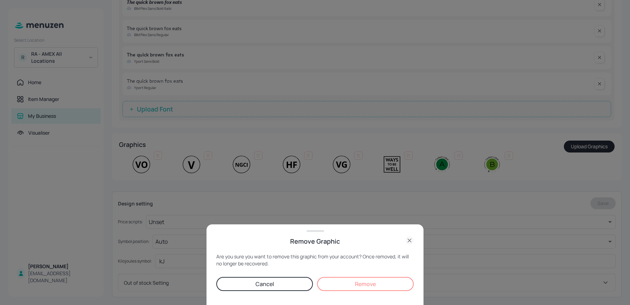
click at [339, 287] on button "Remove" at bounding box center [365, 284] width 97 height 14
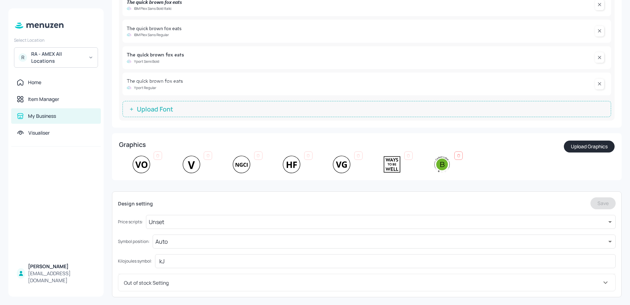
click at [458, 155] on icon at bounding box center [459, 156] width 2 height 2
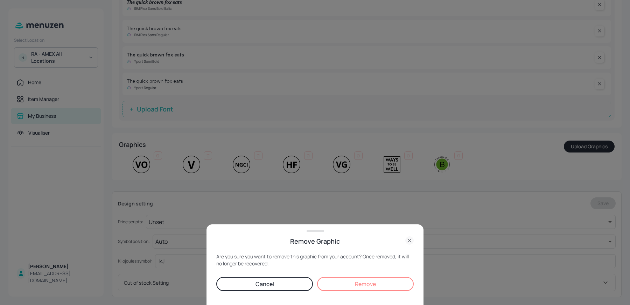
click at [339, 280] on button "Remove" at bounding box center [365, 284] width 97 height 14
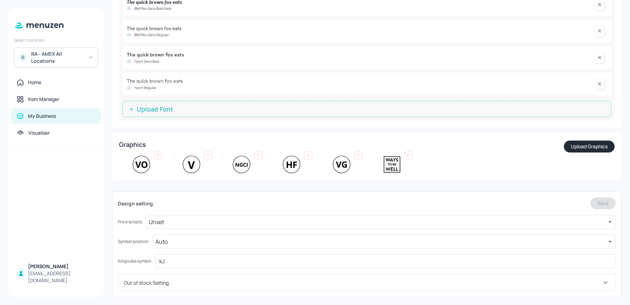
scroll to position [0, 0]
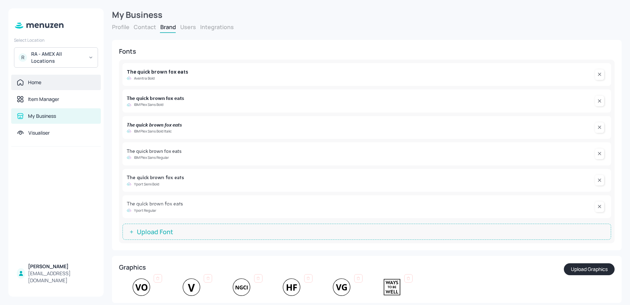
click at [40, 81] on div "Home" at bounding box center [34, 82] width 13 height 7
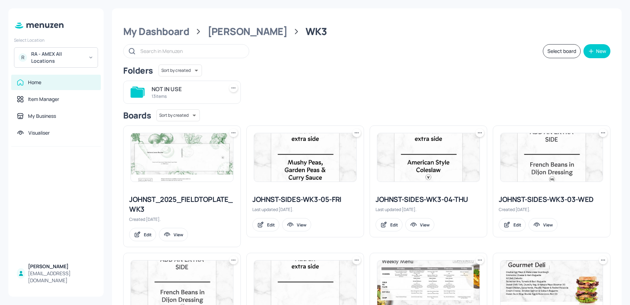
click at [211, 164] on img at bounding box center [182, 157] width 102 height 48
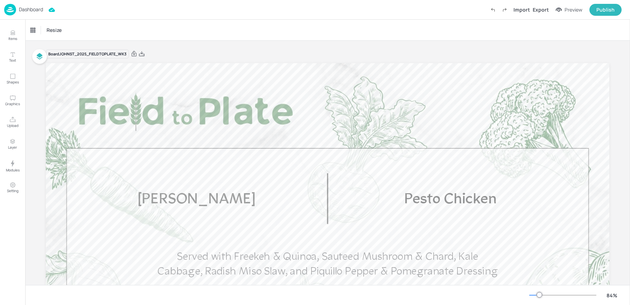
click at [21, 8] on p "Dashboard" at bounding box center [31, 9] width 24 height 5
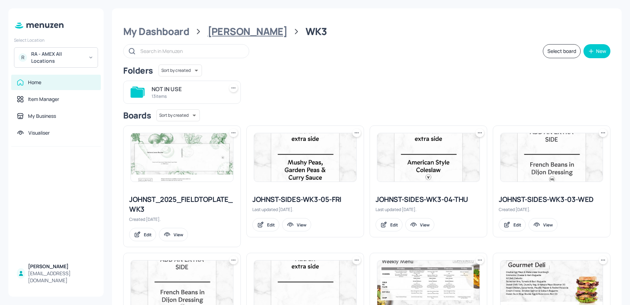
click at [218, 33] on div "[PERSON_NAME]" at bounding box center [248, 31] width 80 height 13
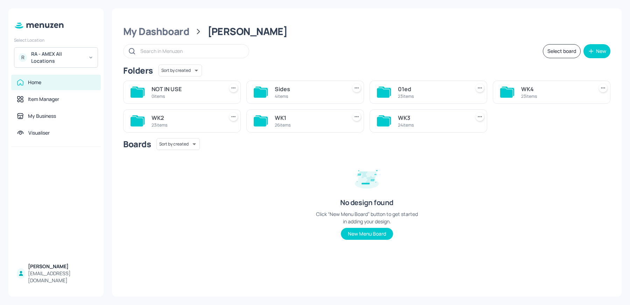
click at [548, 95] on div "23 items" at bounding box center [555, 96] width 69 height 6
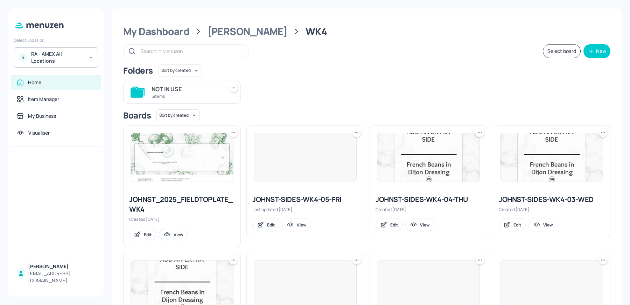
click at [141, 167] on img at bounding box center [182, 157] width 102 height 48
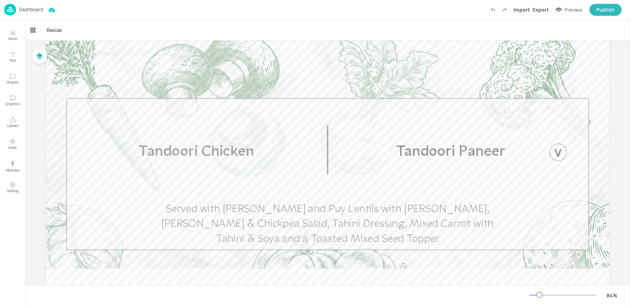
scroll to position [53, 0]
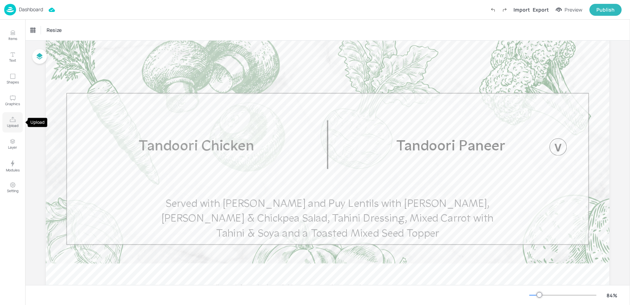
click at [20, 123] on button "Upload" at bounding box center [12, 122] width 20 height 20
